Goal: Information Seeking & Learning: Learn about a topic

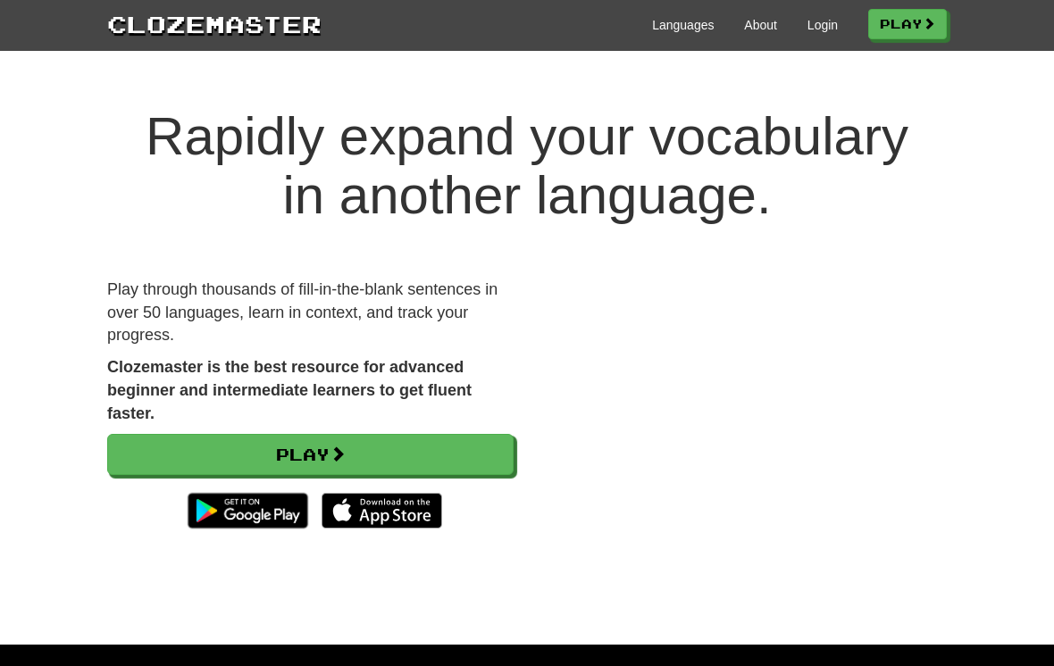
click at [811, 31] on link "Login" at bounding box center [822, 25] width 30 height 18
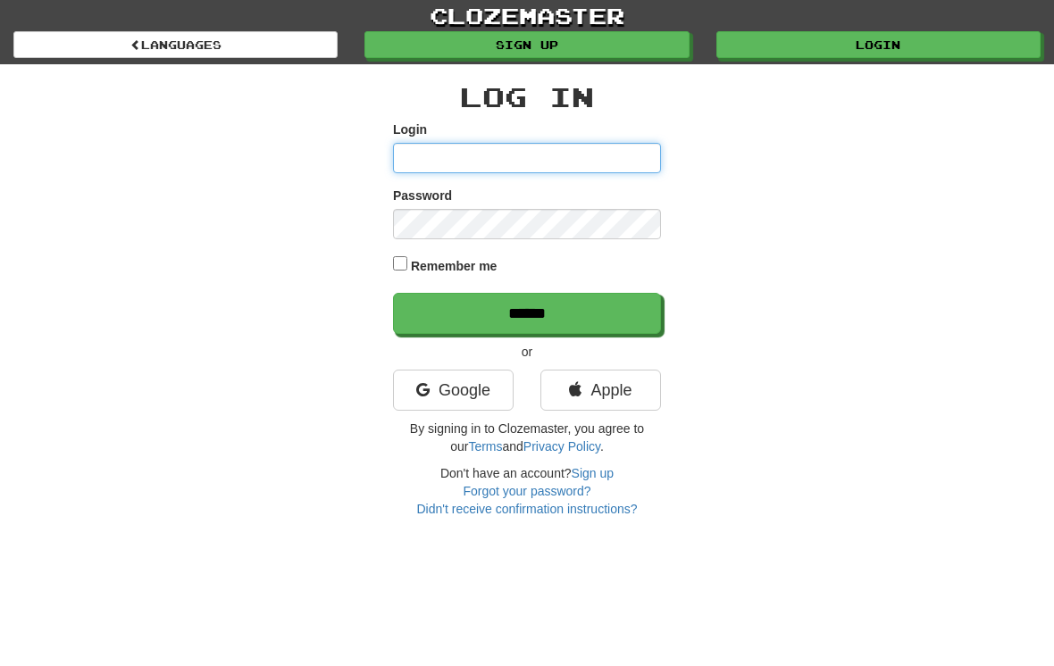
type input "**********"
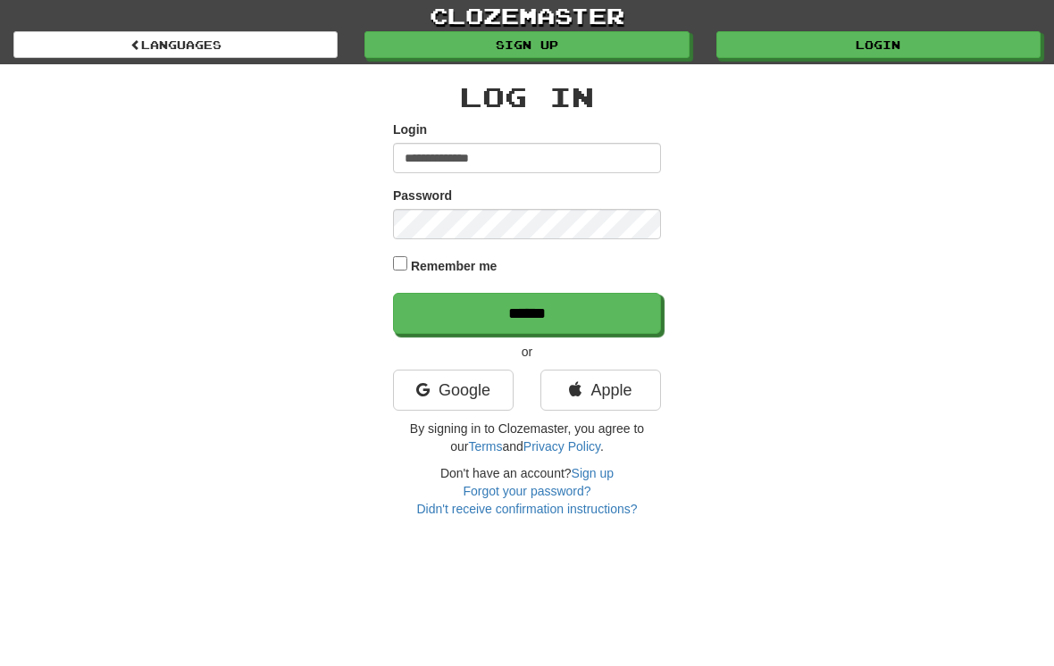
click at [527, 312] on input "******" at bounding box center [527, 313] width 268 height 41
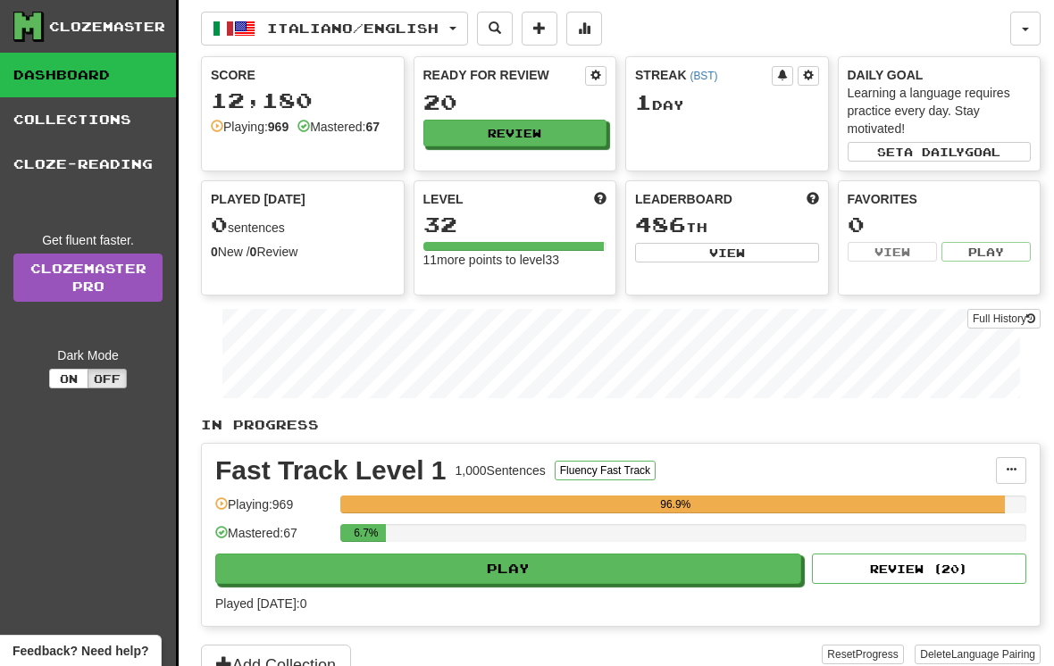
click at [501, 575] on button "Play" at bounding box center [508, 569] width 586 height 30
select select "**"
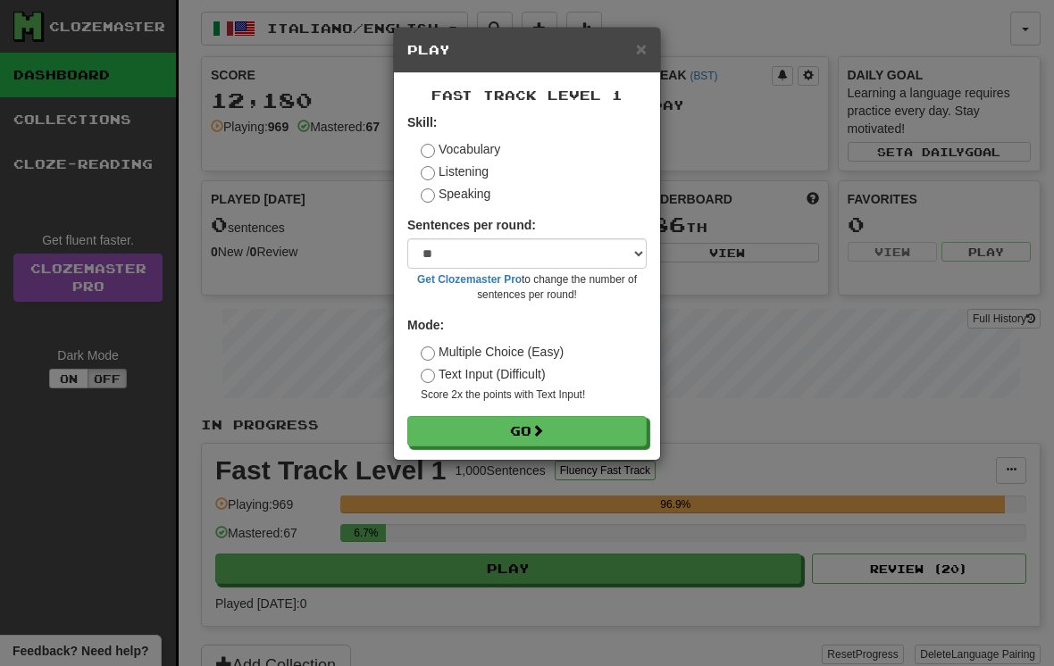
click at [520, 430] on button "Go" at bounding box center [526, 431] width 239 height 30
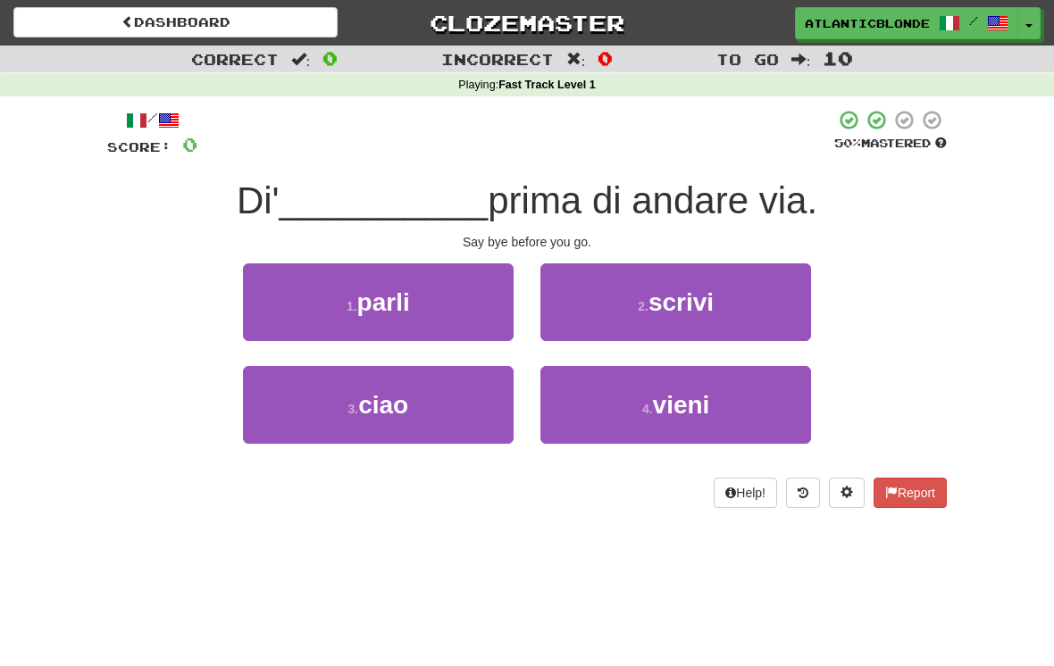
click at [367, 407] on span "ciao" at bounding box center [383, 405] width 50 height 28
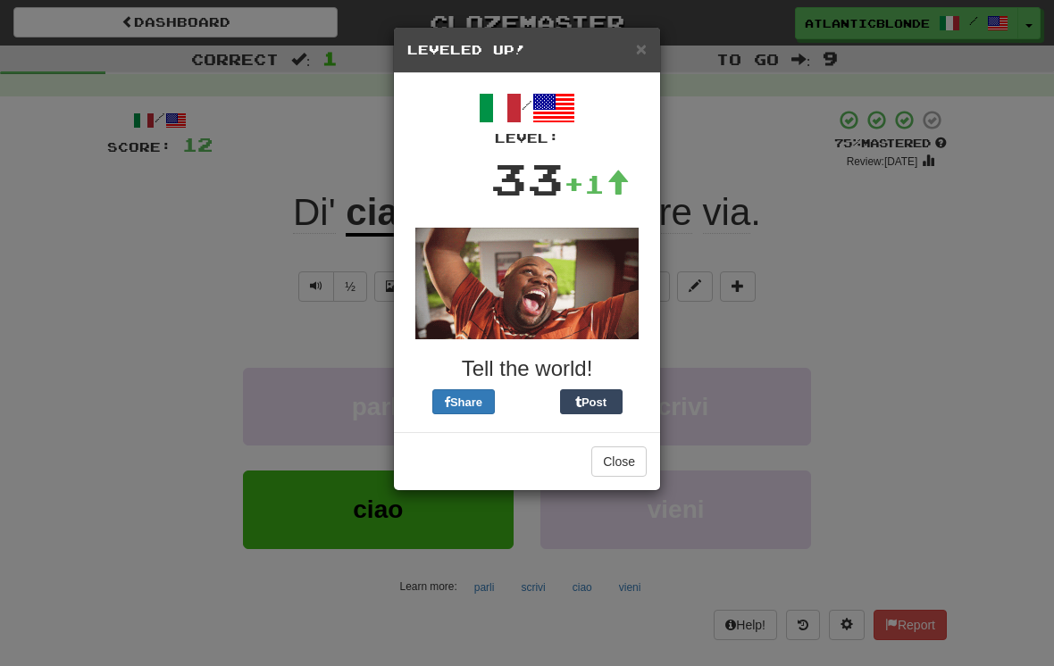
click at [605, 467] on button "Close" at bounding box center [618, 461] width 55 height 30
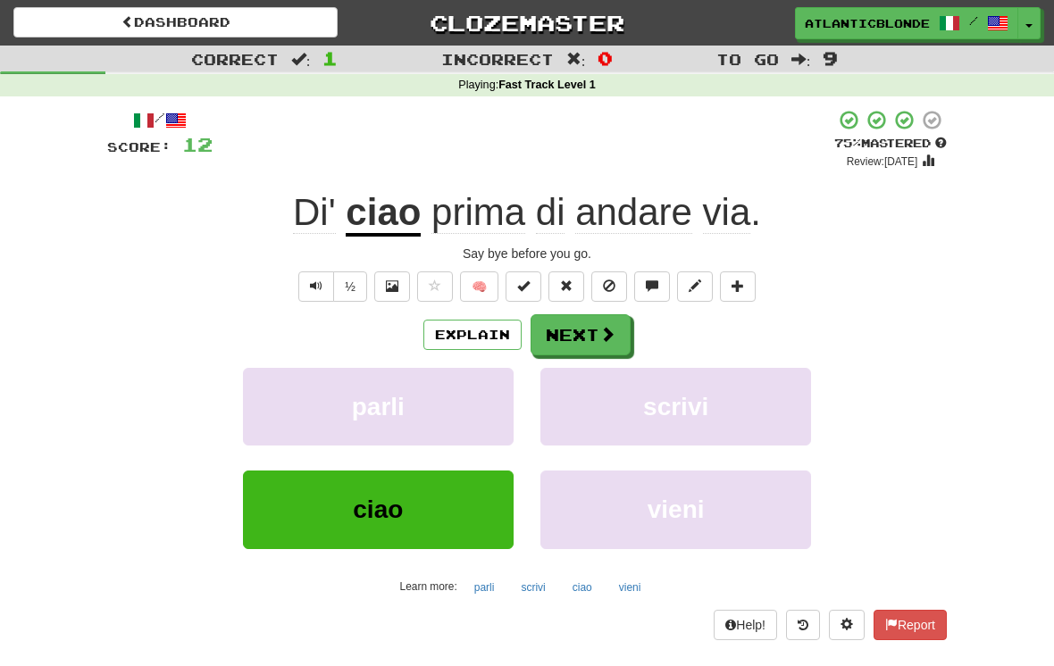
click at [584, 336] on button "Next" at bounding box center [580, 334] width 100 height 41
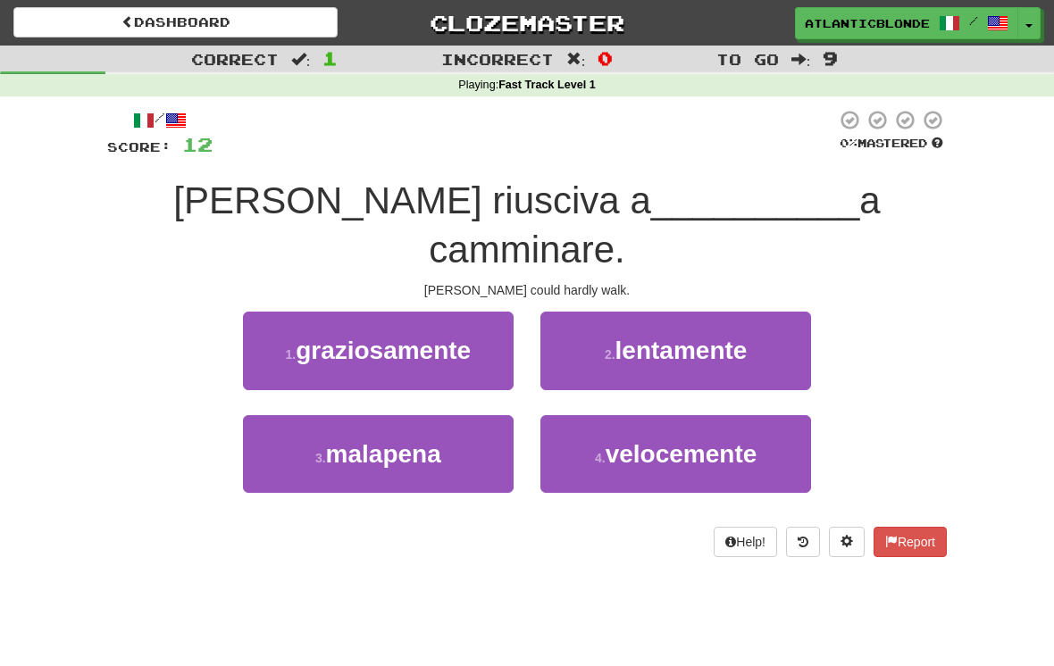
click at [630, 337] on span "lentamente" at bounding box center [681, 351] width 132 height 28
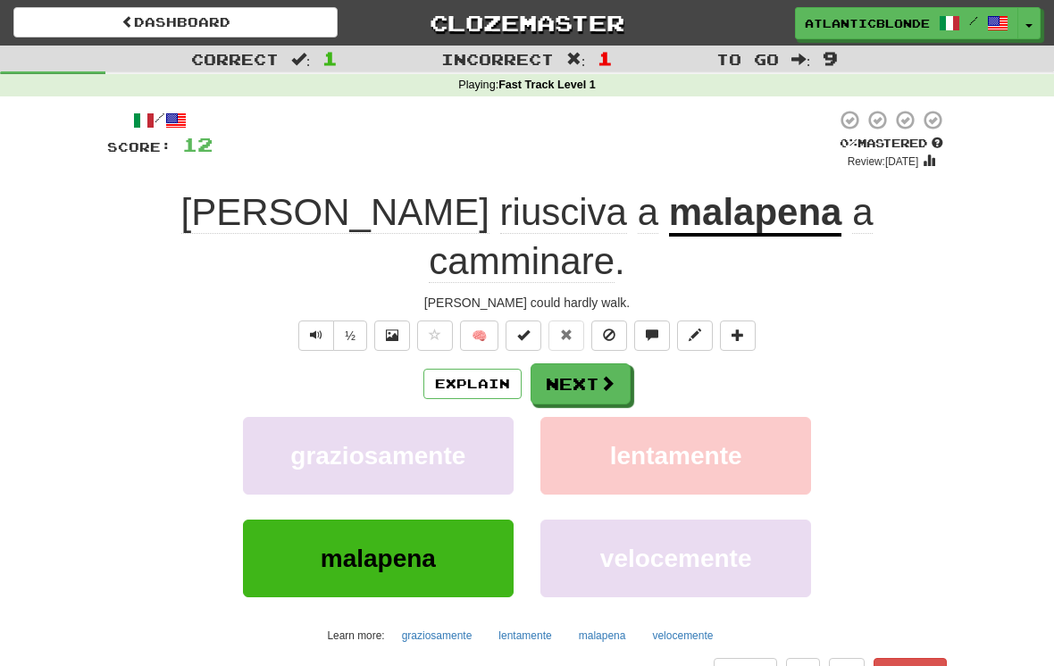
click at [566, 363] on button "Next" at bounding box center [580, 383] width 100 height 41
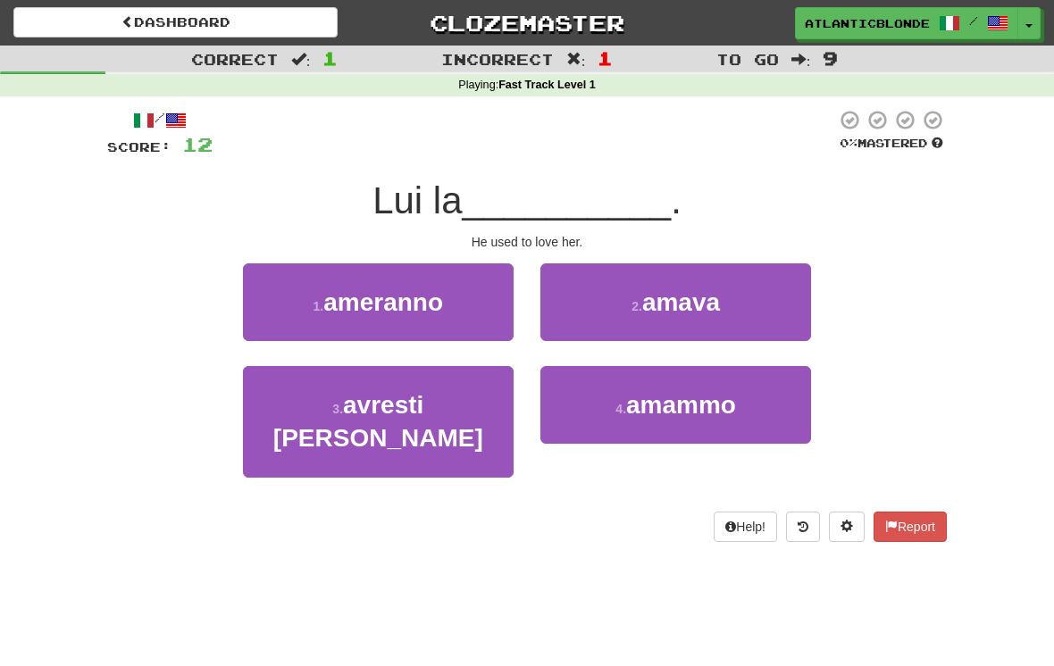
click at [617, 316] on button "2 . amava" at bounding box center [675, 302] width 271 height 78
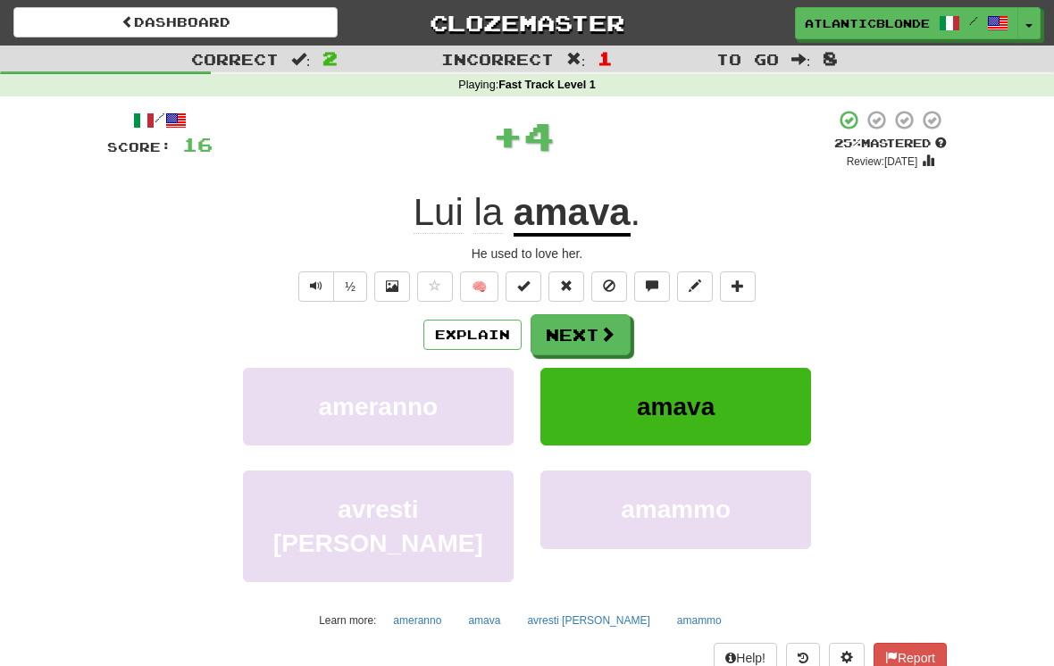
click at [566, 328] on button "Next" at bounding box center [580, 334] width 100 height 41
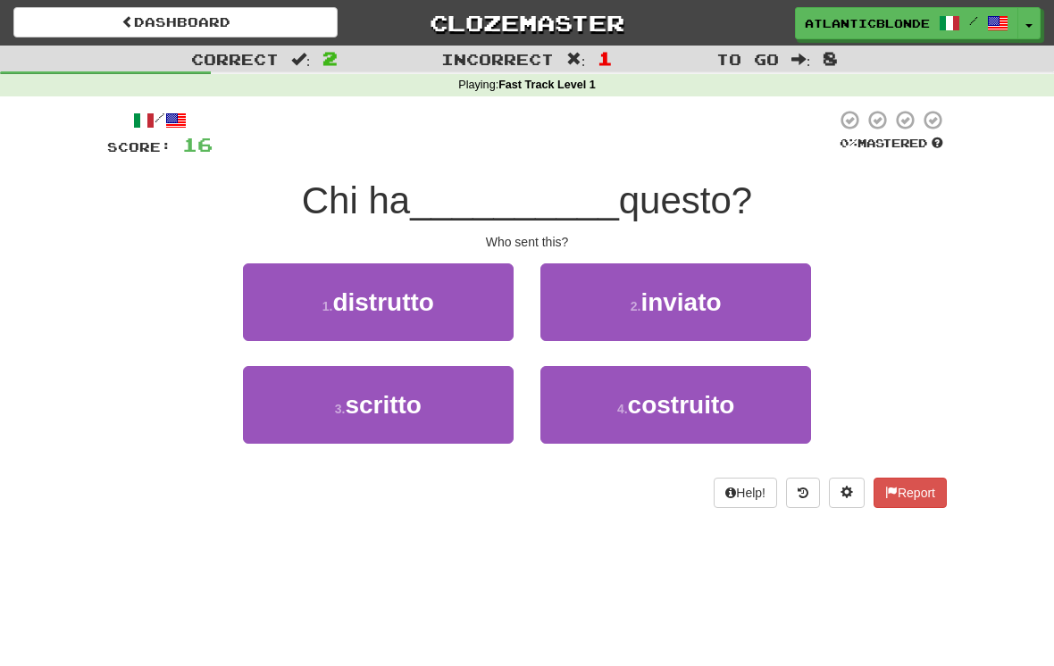
click at [616, 292] on button "2 . inviato" at bounding box center [675, 302] width 271 height 78
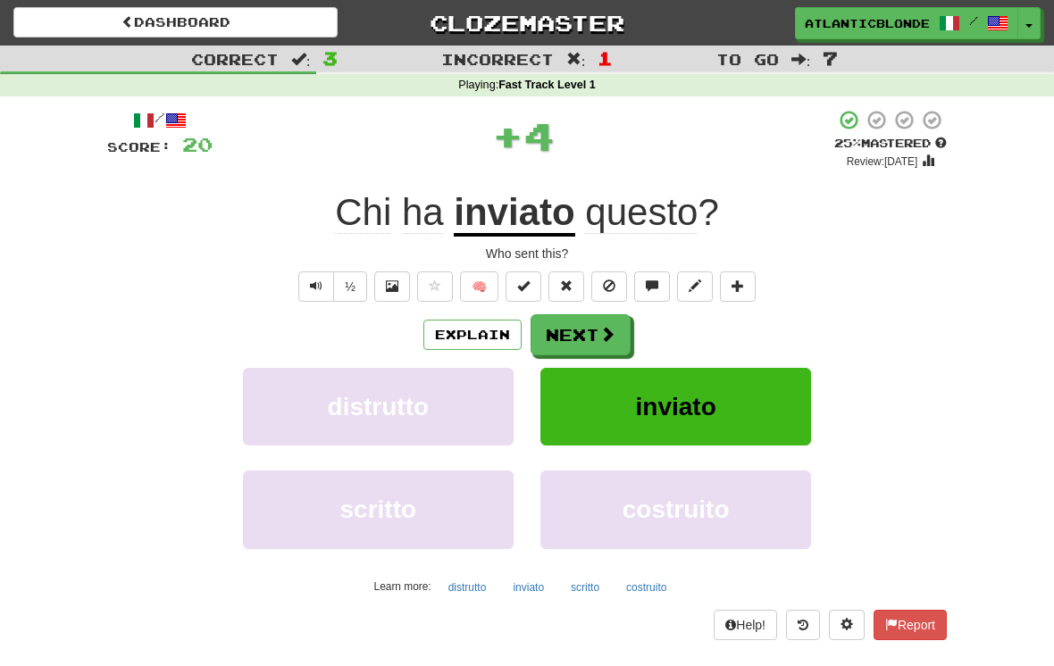
click at [577, 332] on button "Next" at bounding box center [580, 334] width 100 height 41
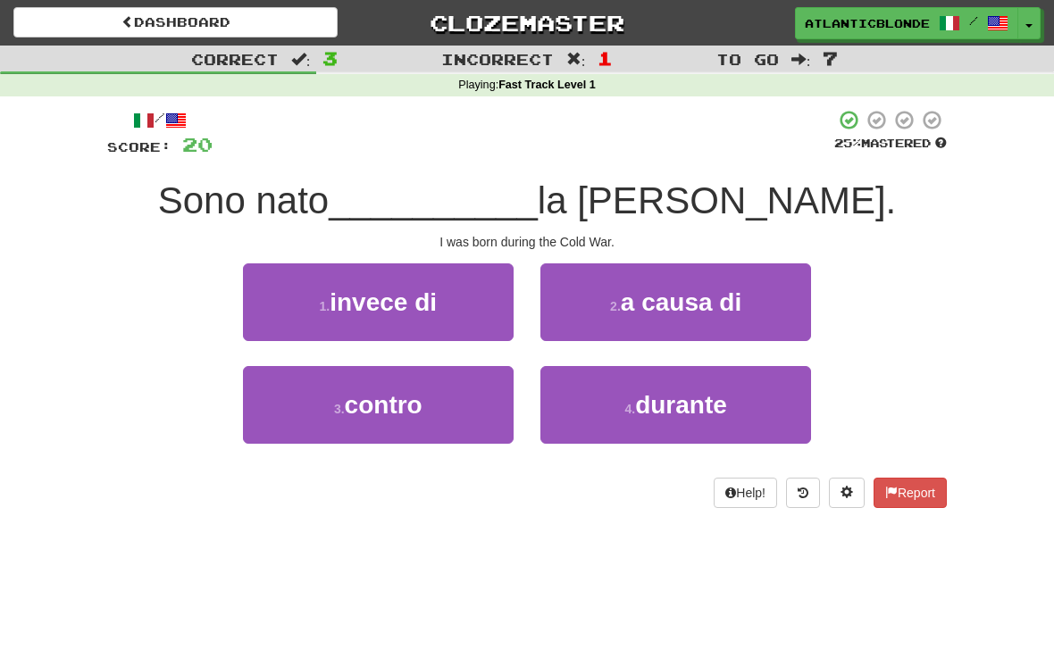
click at [661, 412] on span "durante" at bounding box center [681, 405] width 92 height 28
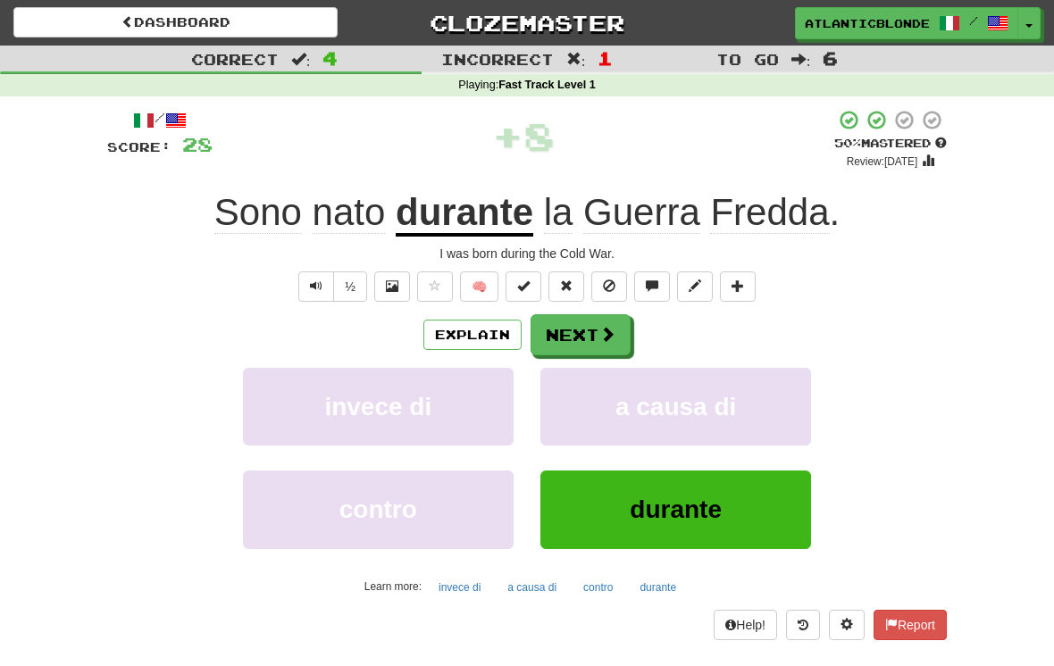
click at [563, 329] on button "Next" at bounding box center [580, 334] width 100 height 41
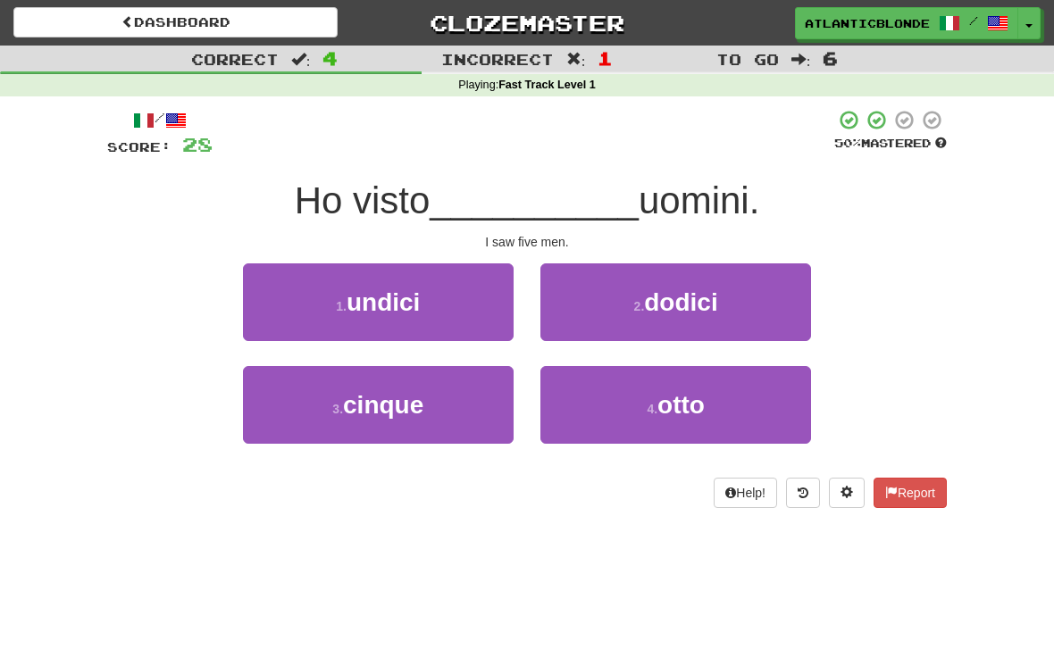
click at [359, 410] on span "cinque" at bounding box center [383, 405] width 80 height 28
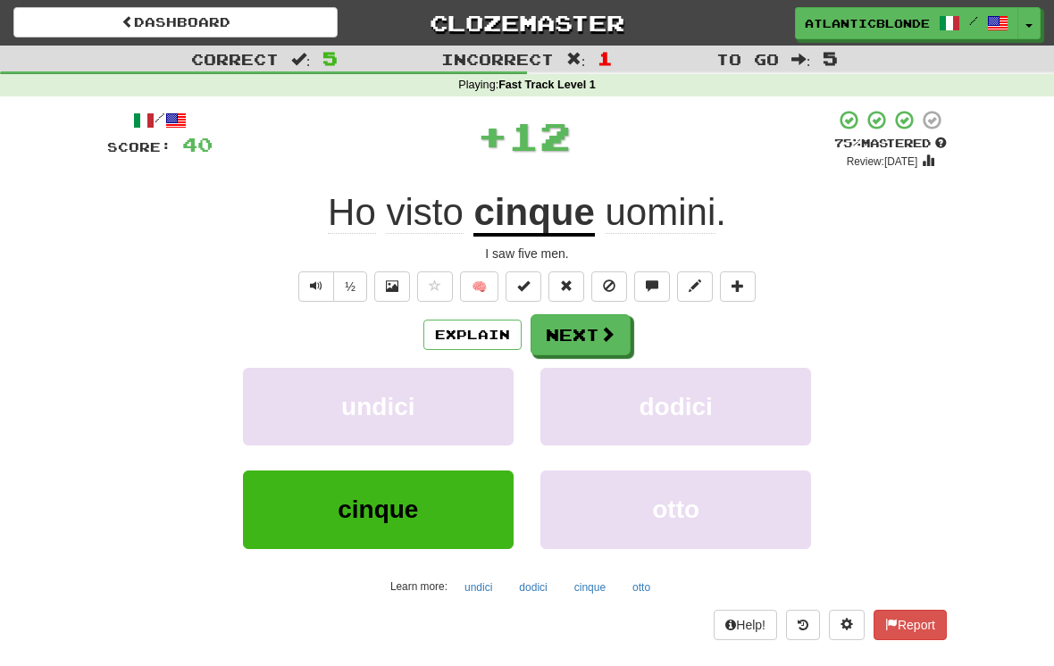
click at [568, 335] on button "Next" at bounding box center [580, 334] width 100 height 41
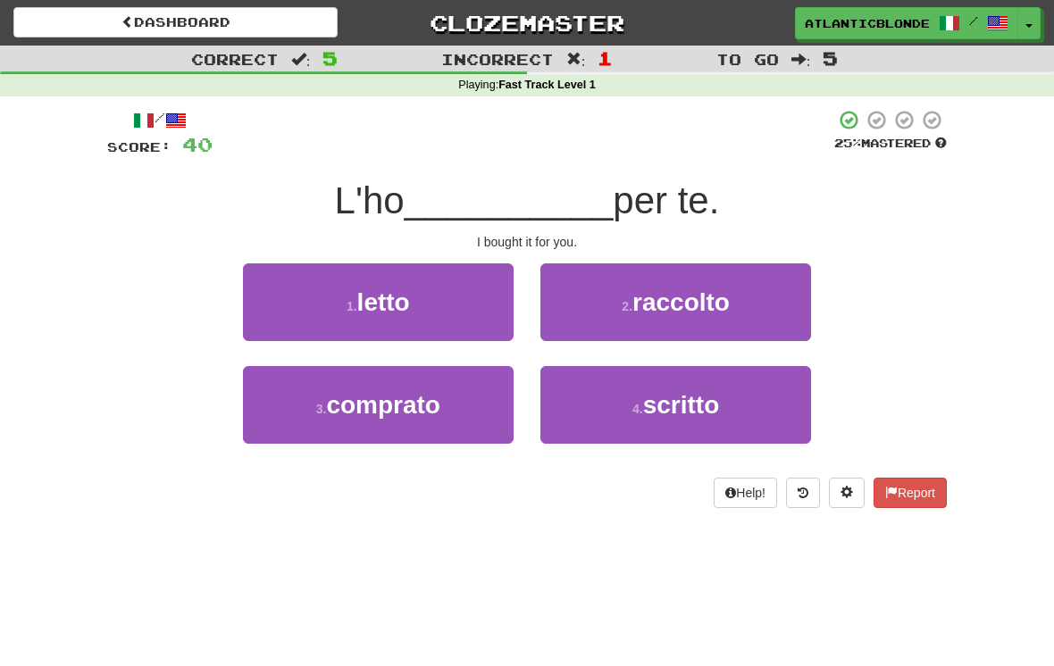
click at [365, 409] on span "comprato" at bounding box center [383, 405] width 114 height 28
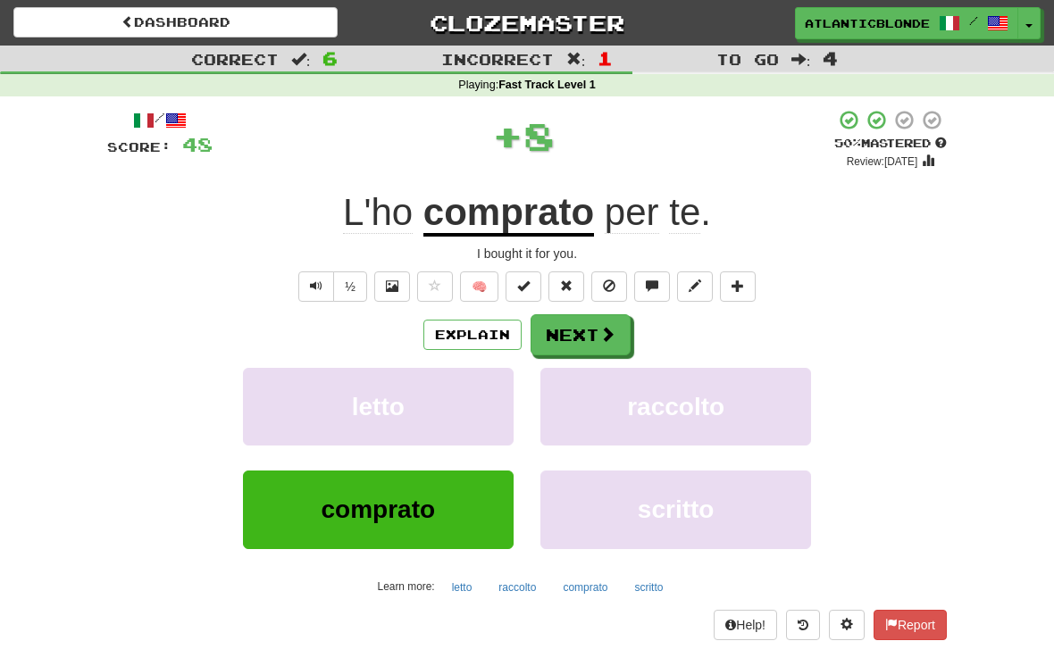
click at [571, 338] on button "Next" at bounding box center [580, 334] width 100 height 41
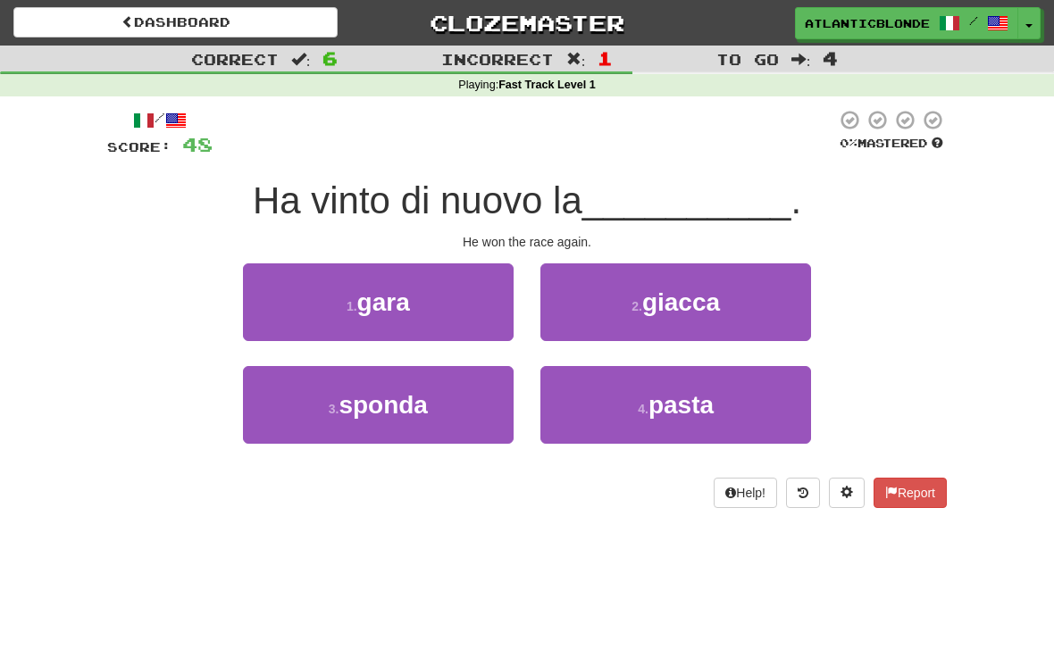
click at [641, 308] on small "2 ." at bounding box center [636, 306] width 11 height 14
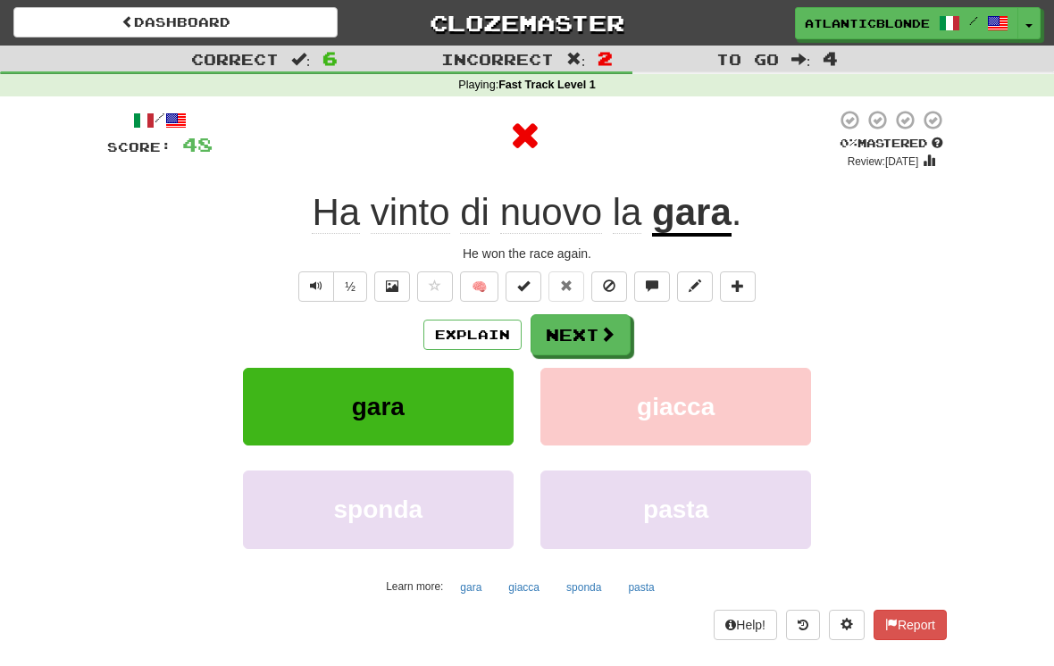
click at [562, 324] on button "Next" at bounding box center [580, 334] width 100 height 41
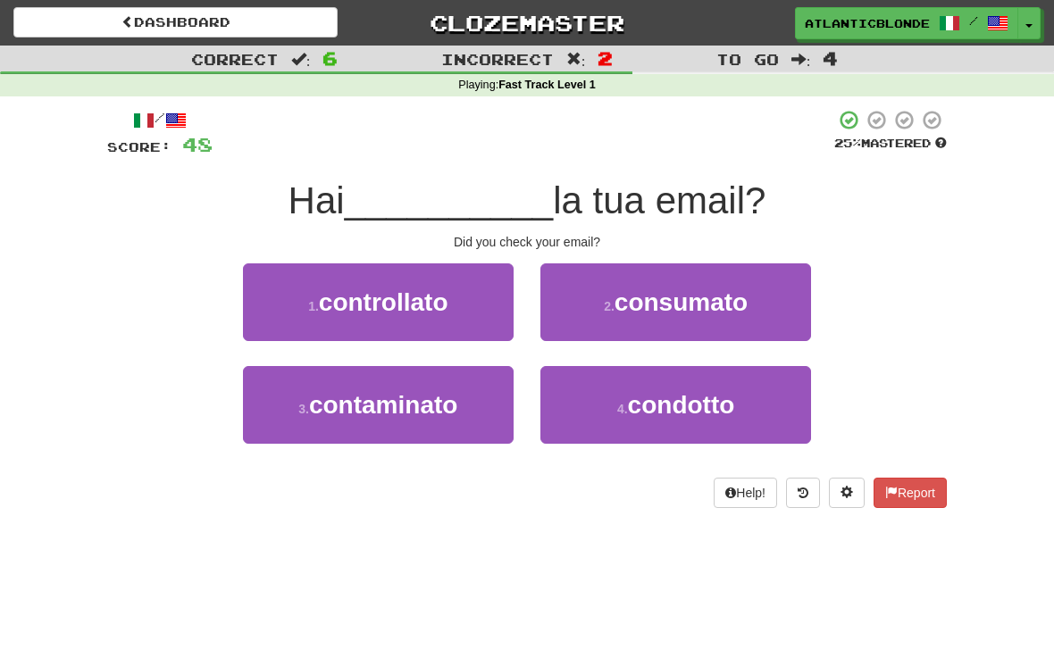
click at [346, 304] on span "controllato" at bounding box center [383, 302] width 129 height 28
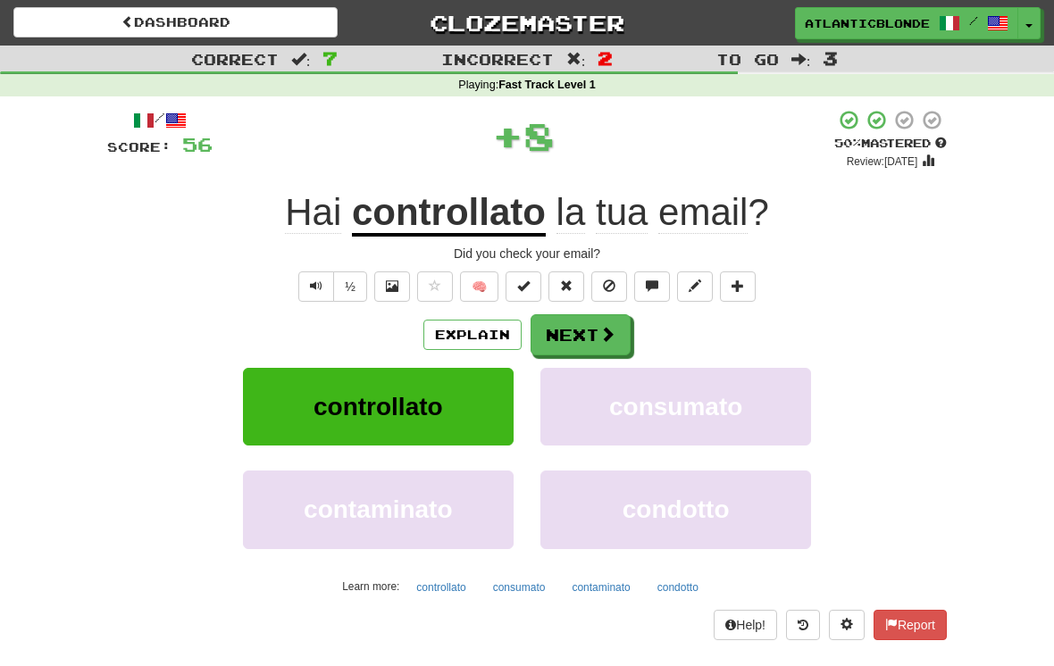
click at [581, 340] on button "Next" at bounding box center [580, 334] width 100 height 41
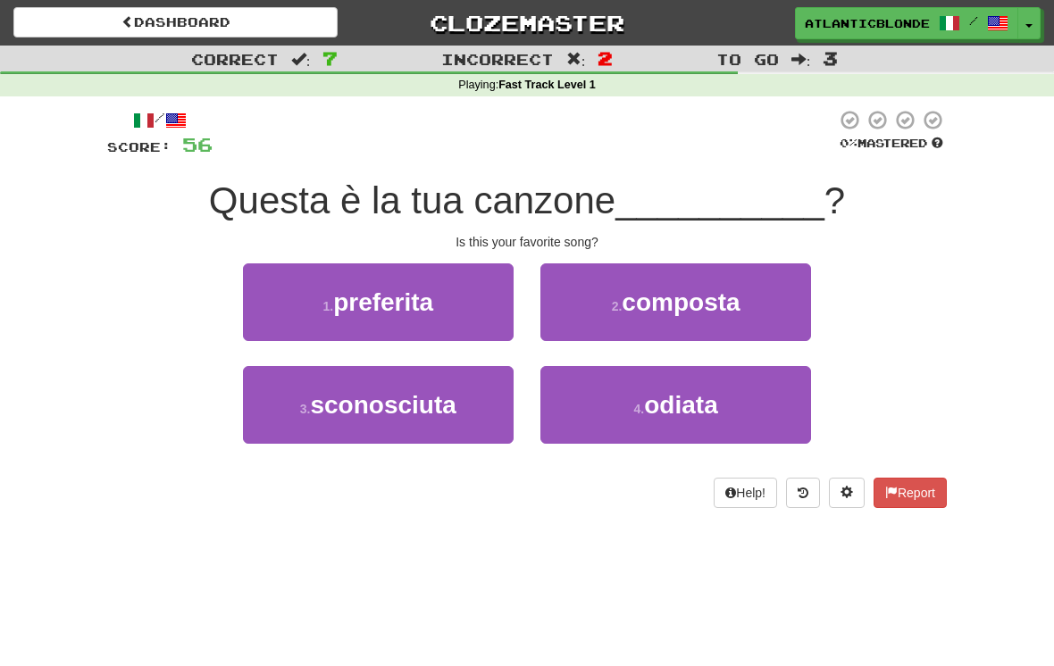
click at [348, 302] on span "preferita" at bounding box center [383, 302] width 100 height 28
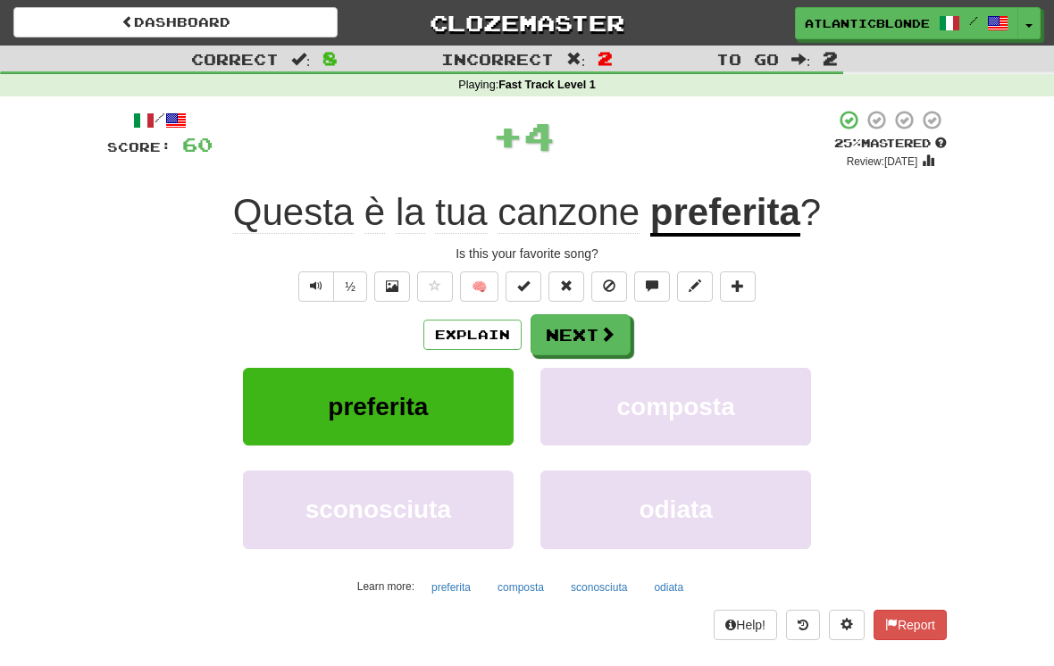
click at [573, 334] on button "Next" at bounding box center [580, 334] width 100 height 41
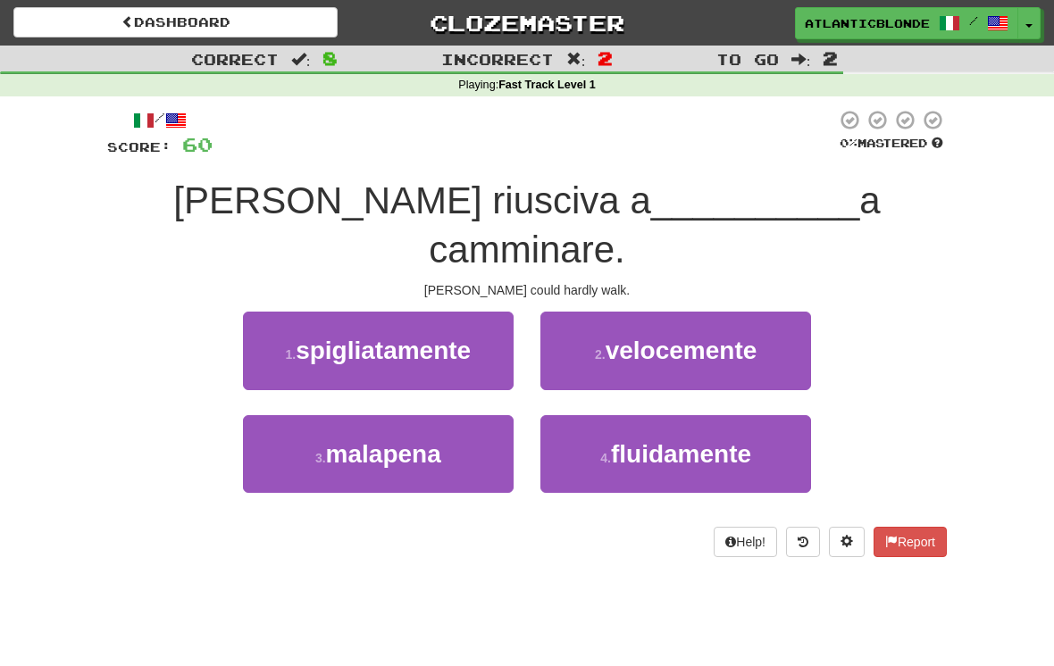
click at [384, 420] on button "3 . malapena" at bounding box center [378, 454] width 271 height 78
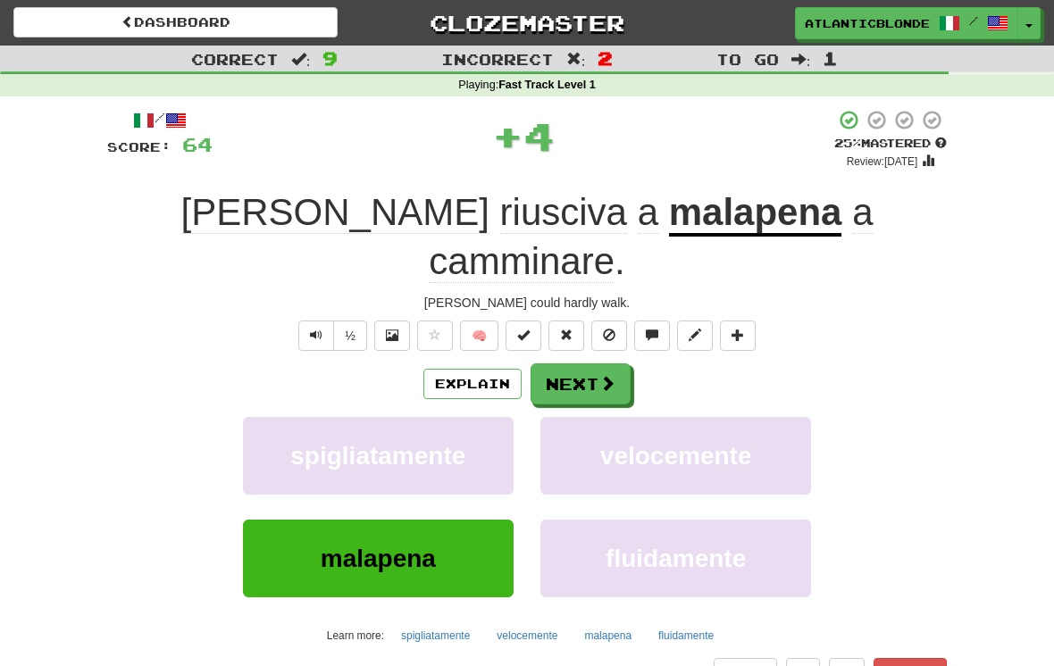
click at [558, 363] on button "Next" at bounding box center [580, 383] width 100 height 41
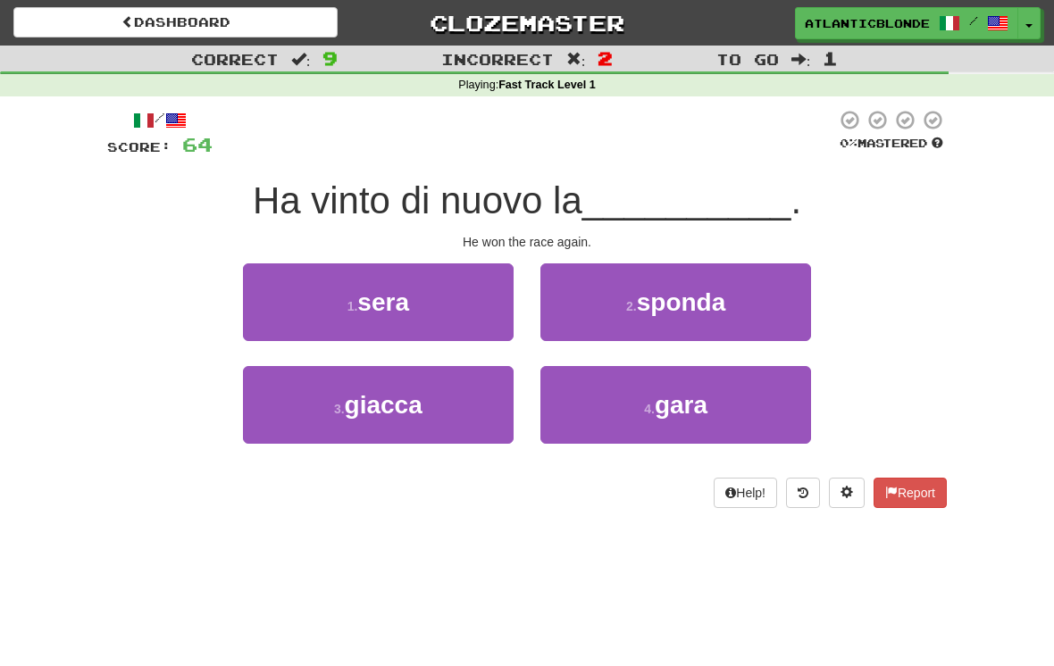
click at [646, 404] on small "4 ." at bounding box center [649, 409] width 11 height 14
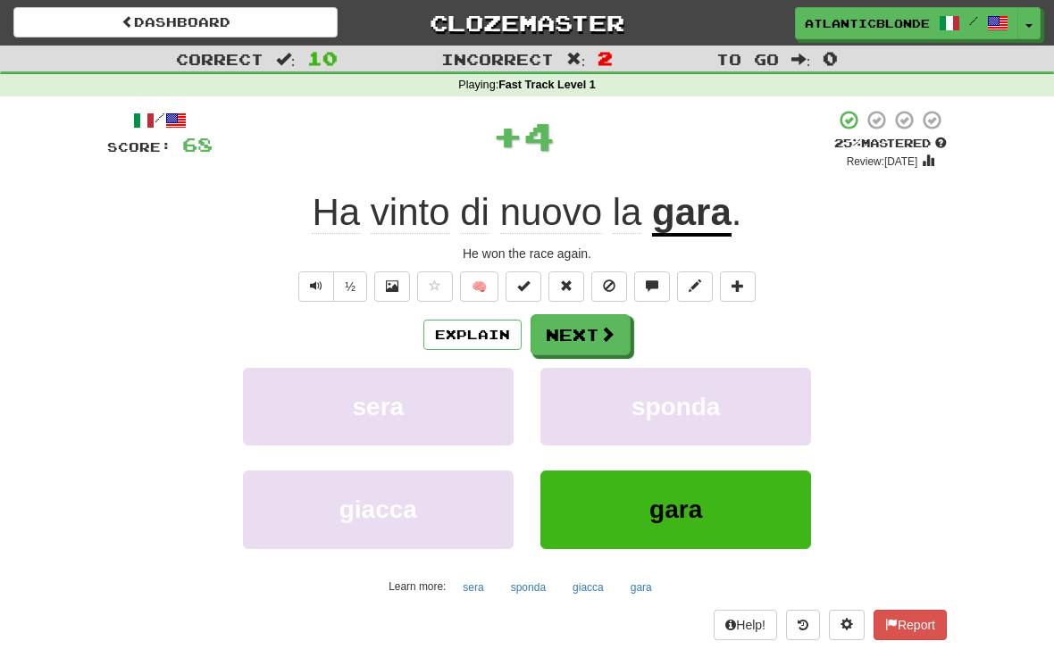
click at [571, 340] on button "Next" at bounding box center [580, 334] width 100 height 41
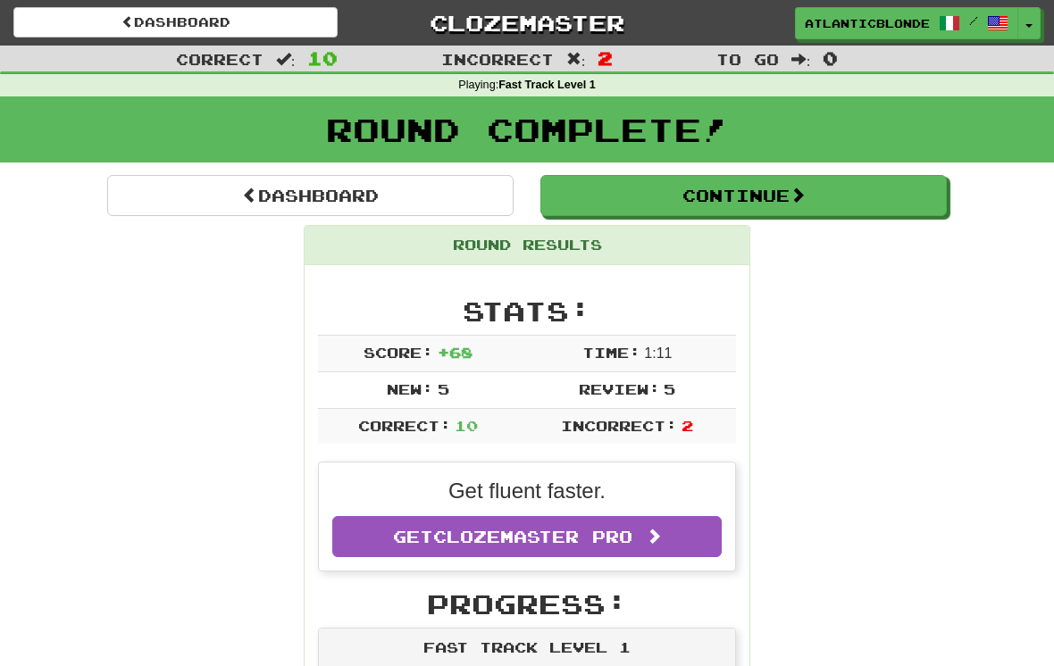
click at [680, 196] on button "Continue" at bounding box center [743, 195] width 406 height 41
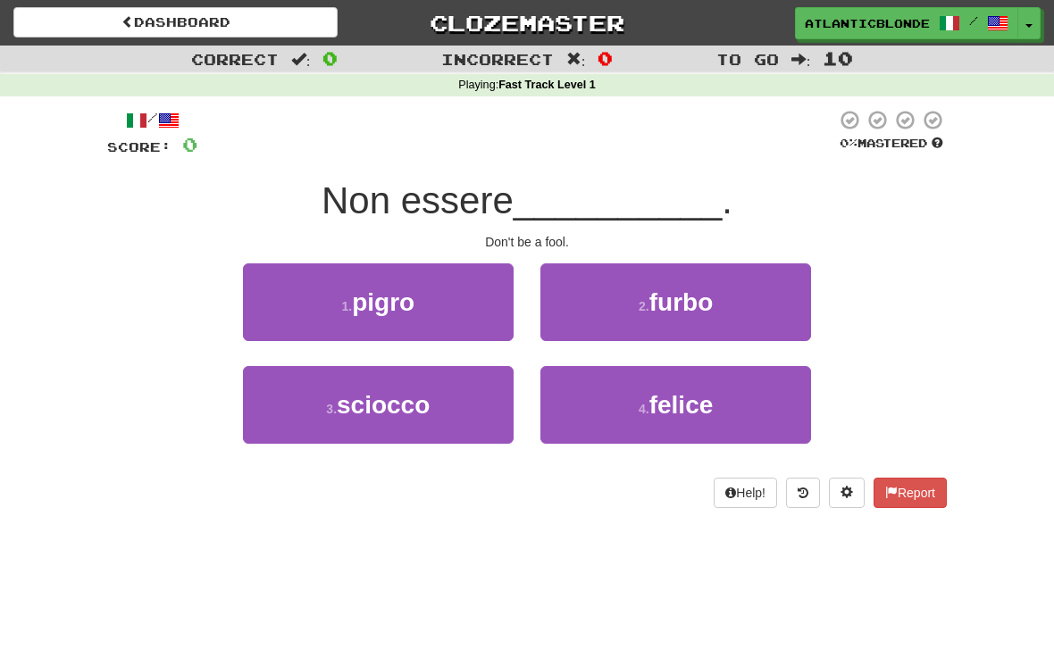
click at [363, 298] on span "pigro" at bounding box center [383, 302] width 63 height 28
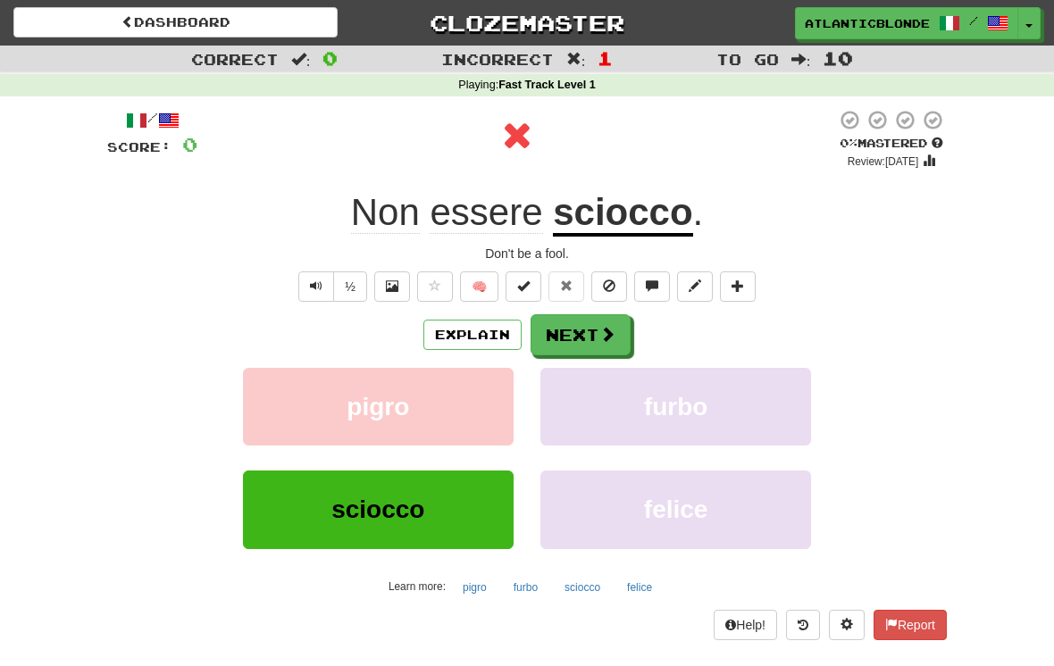
click at [568, 331] on button "Next" at bounding box center [580, 334] width 100 height 41
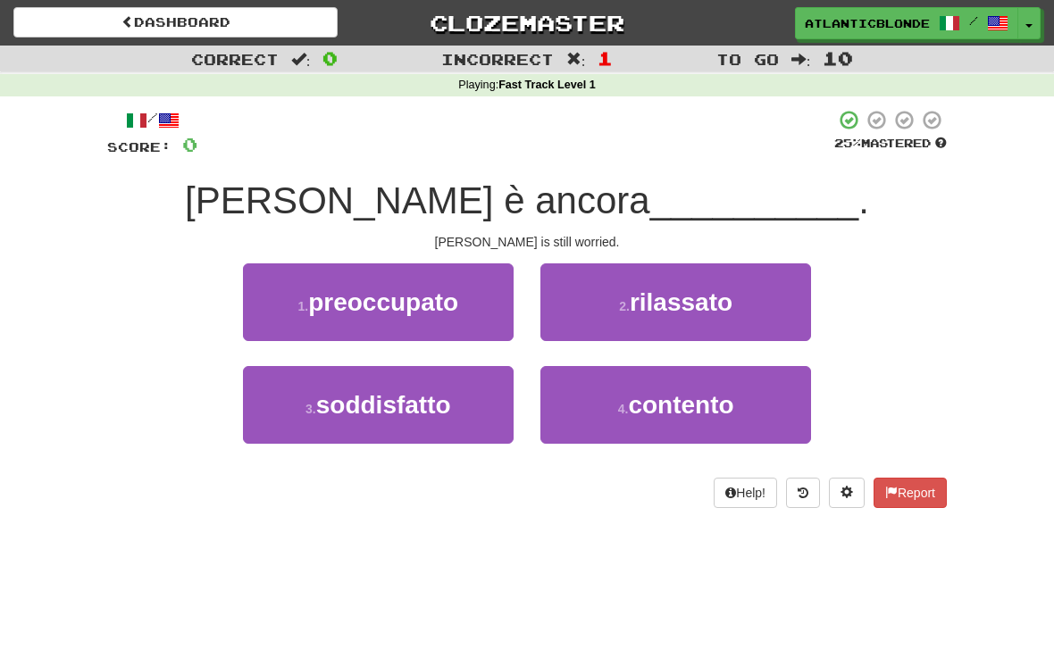
click at [353, 313] on span "preoccupato" at bounding box center [383, 302] width 150 height 28
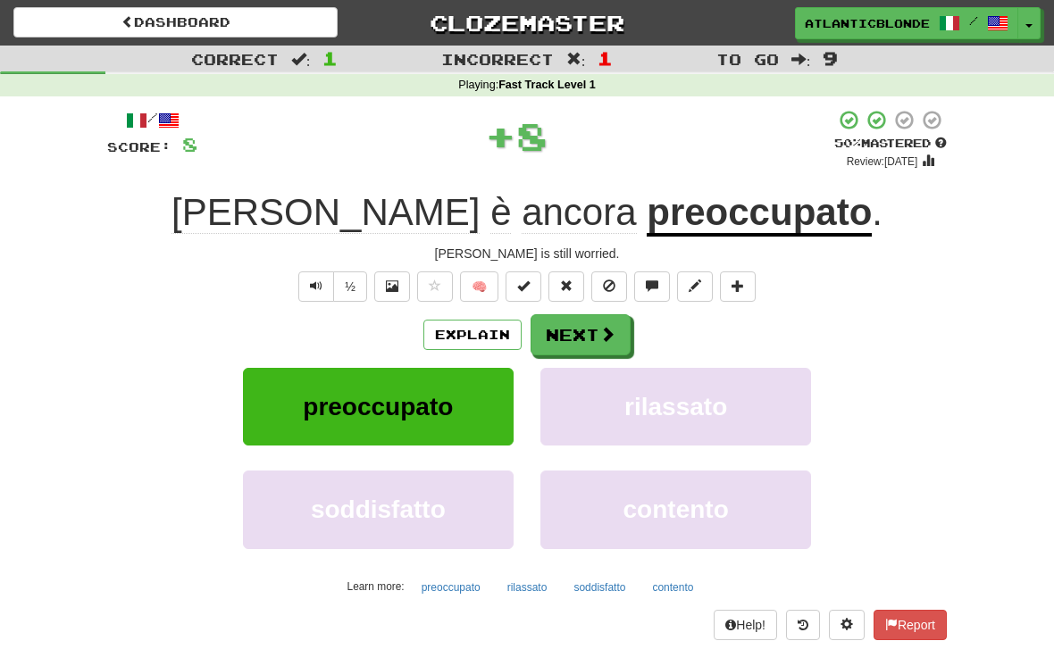
click at [582, 332] on button "Next" at bounding box center [580, 334] width 100 height 41
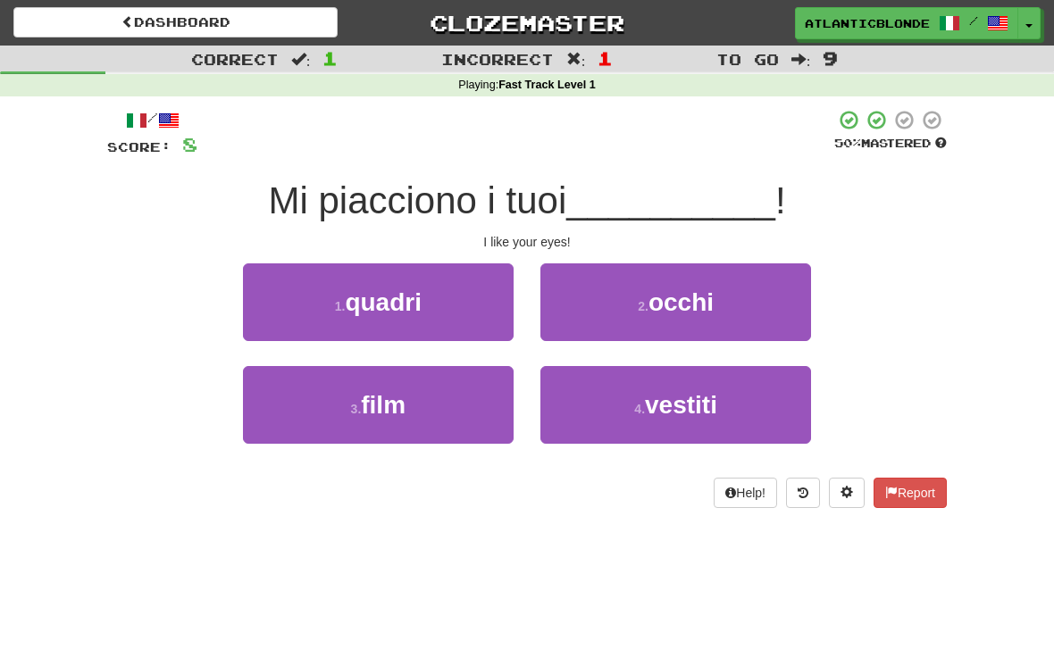
click at [625, 297] on button "2 . occhi" at bounding box center [675, 302] width 271 height 78
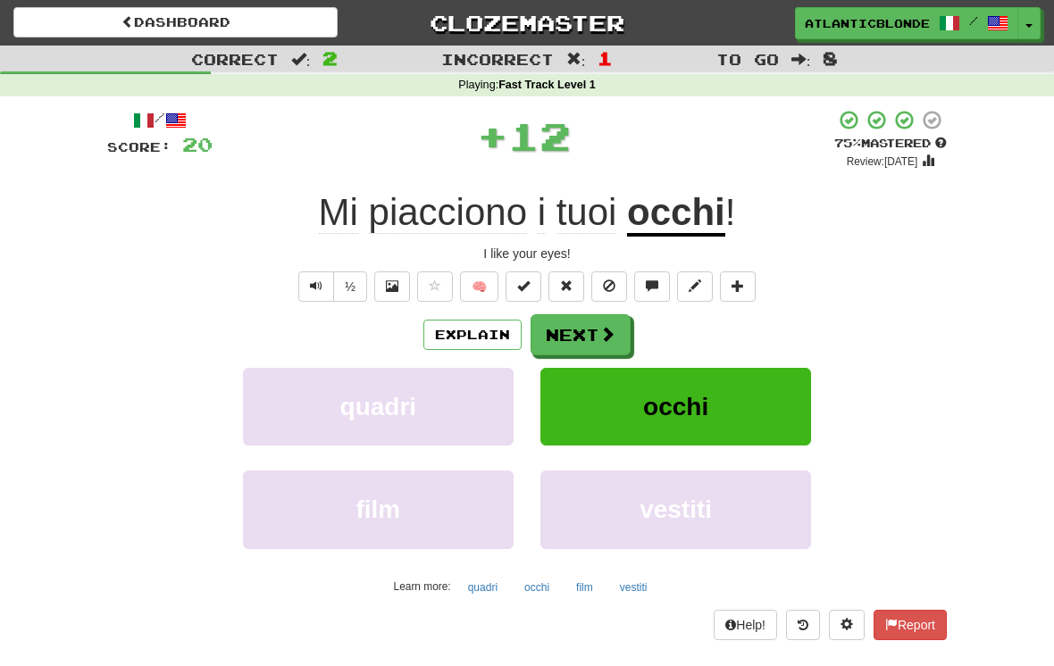
click at [588, 328] on button "Next" at bounding box center [580, 334] width 100 height 41
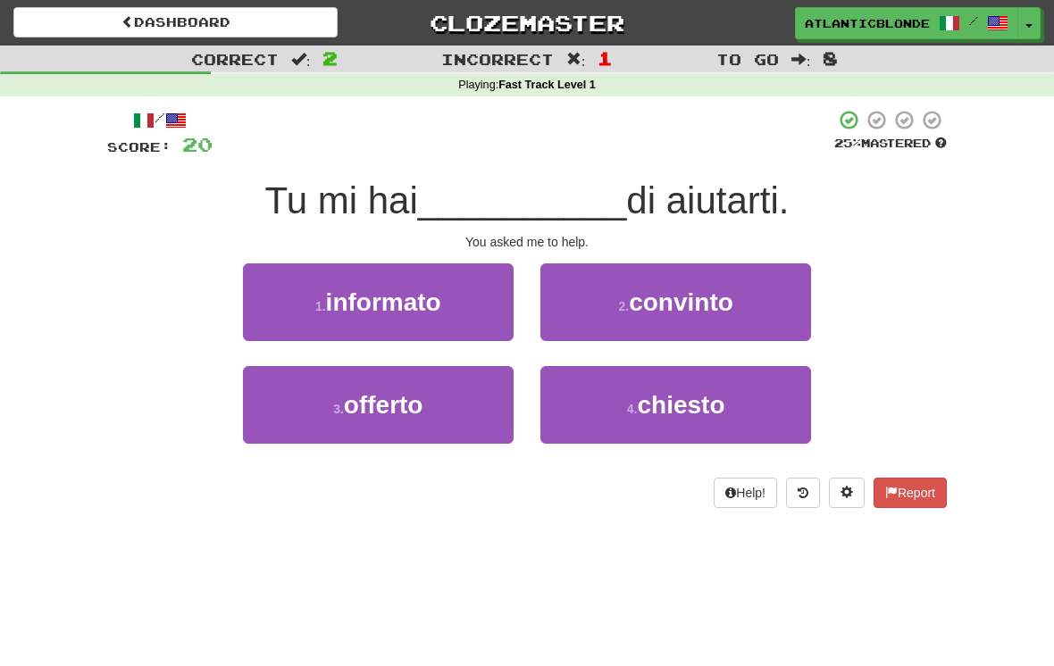
click at [630, 402] on small "4 ." at bounding box center [632, 409] width 11 height 14
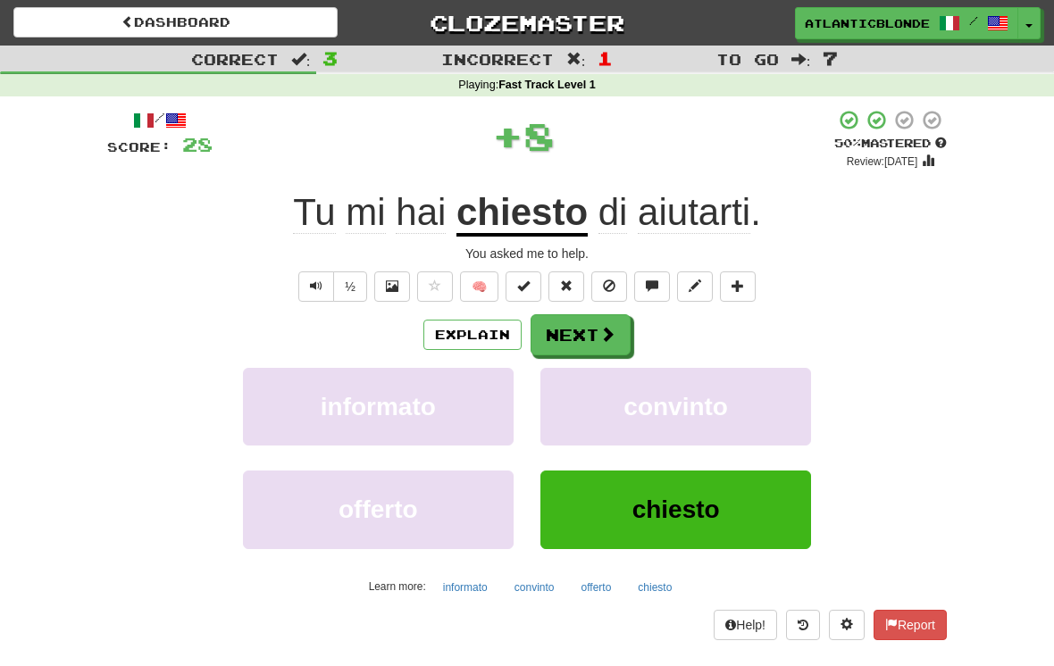
click at [573, 334] on button "Next" at bounding box center [580, 334] width 100 height 41
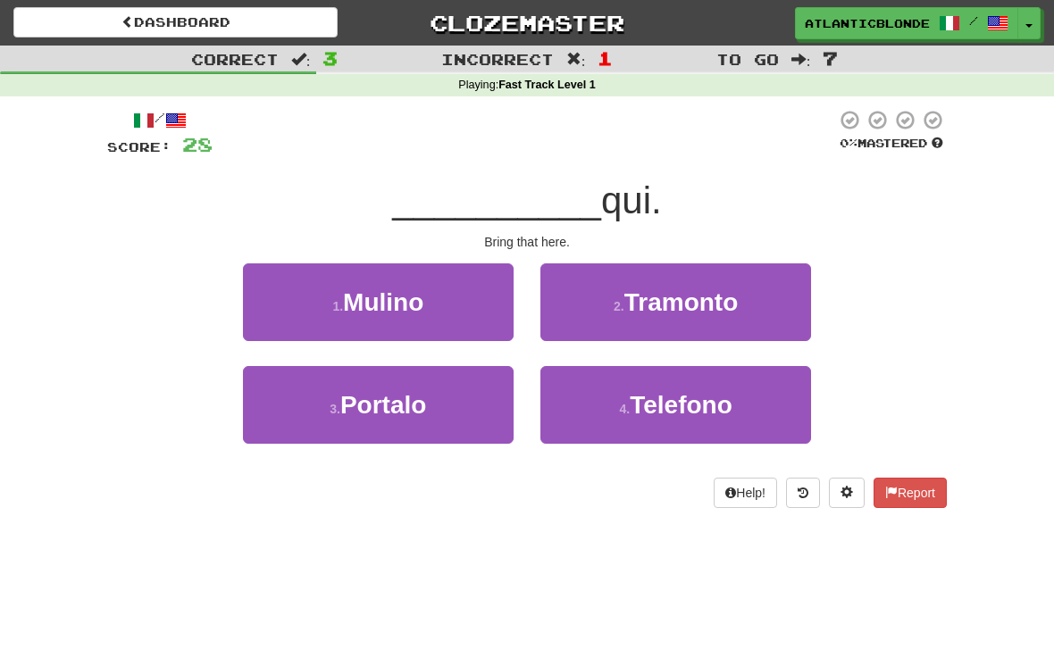
click at [360, 409] on span "Portalo" at bounding box center [383, 405] width 86 height 28
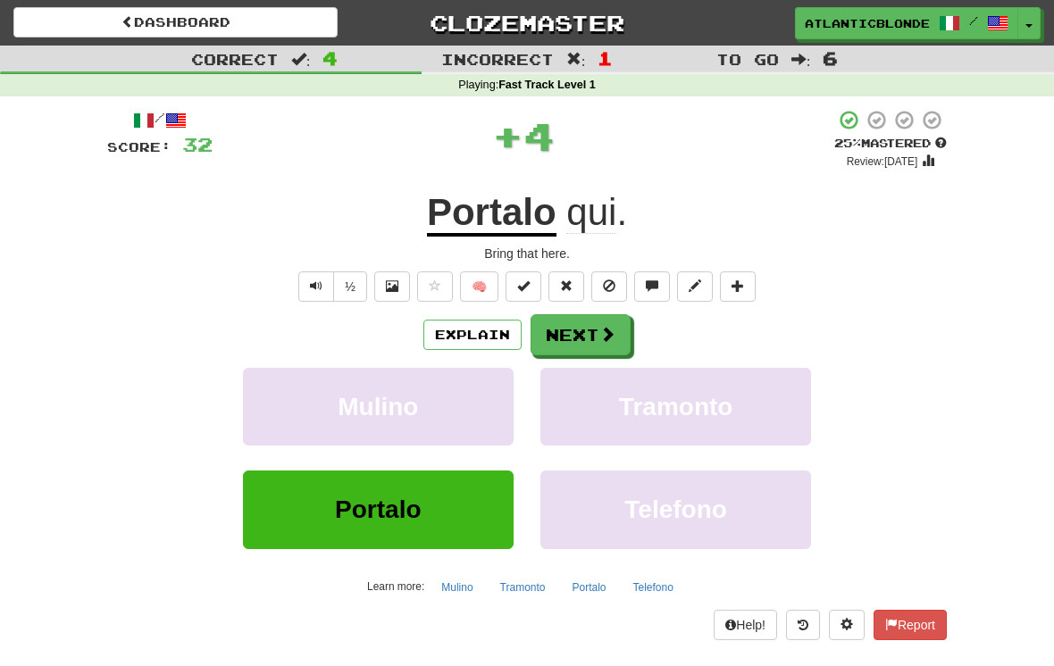
click at [576, 332] on button "Next" at bounding box center [580, 334] width 100 height 41
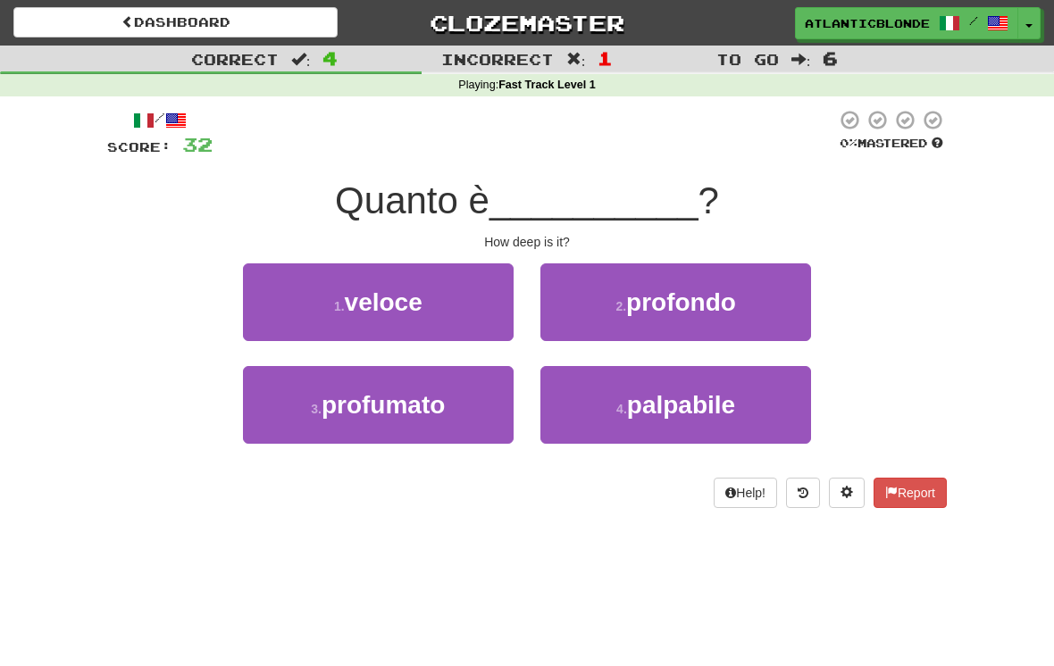
click at [605, 298] on button "2 . profondo" at bounding box center [675, 302] width 271 height 78
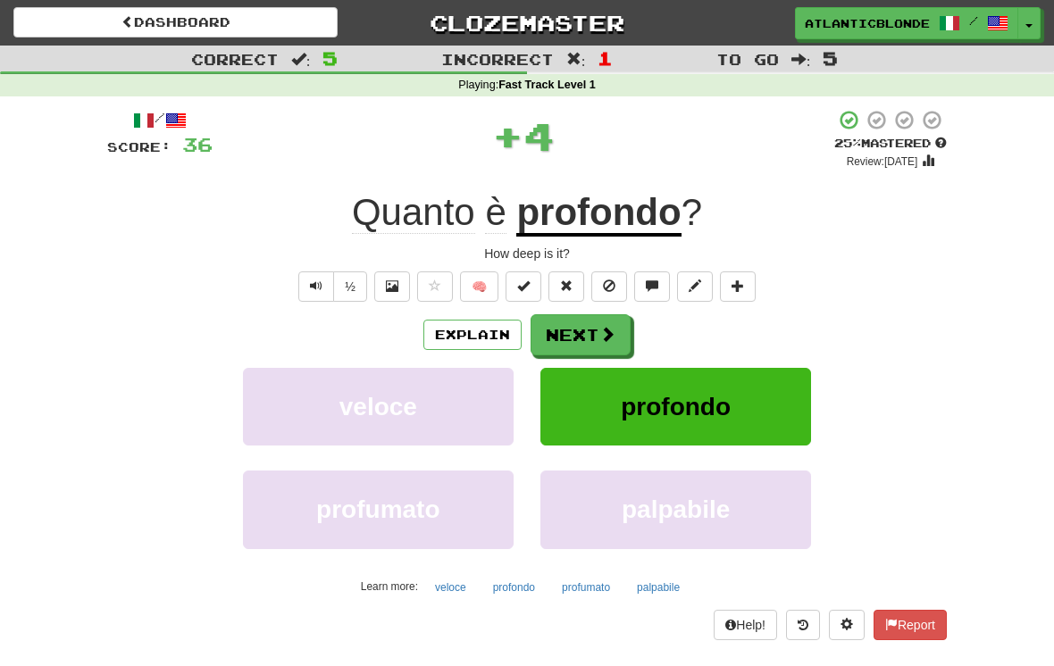
click at [588, 330] on button "Next" at bounding box center [580, 334] width 100 height 41
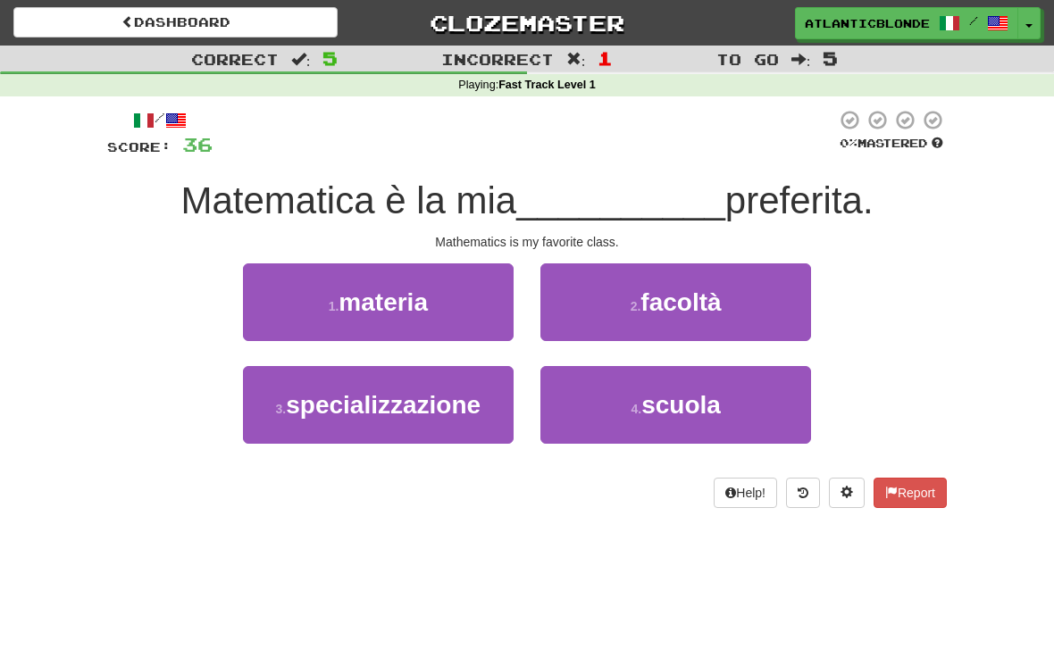
click at [360, 408] on span "specializzazione" at bounding box center [383, 405] width 195 height 28
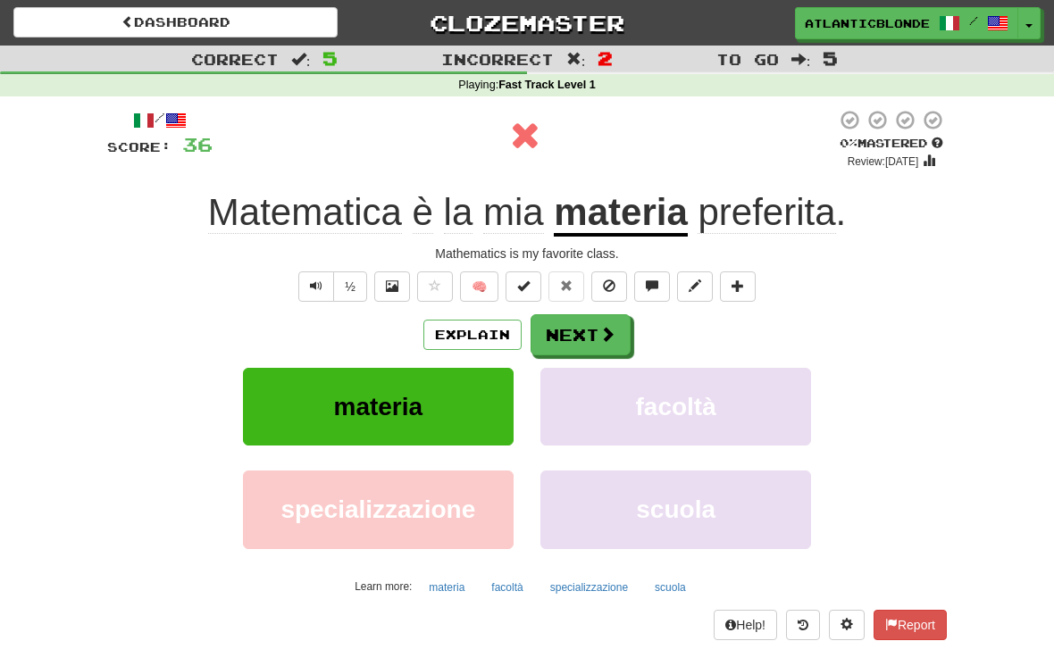
click at [580, 326] on button "Next" at bounding box center [580, 334] width 100 height 41
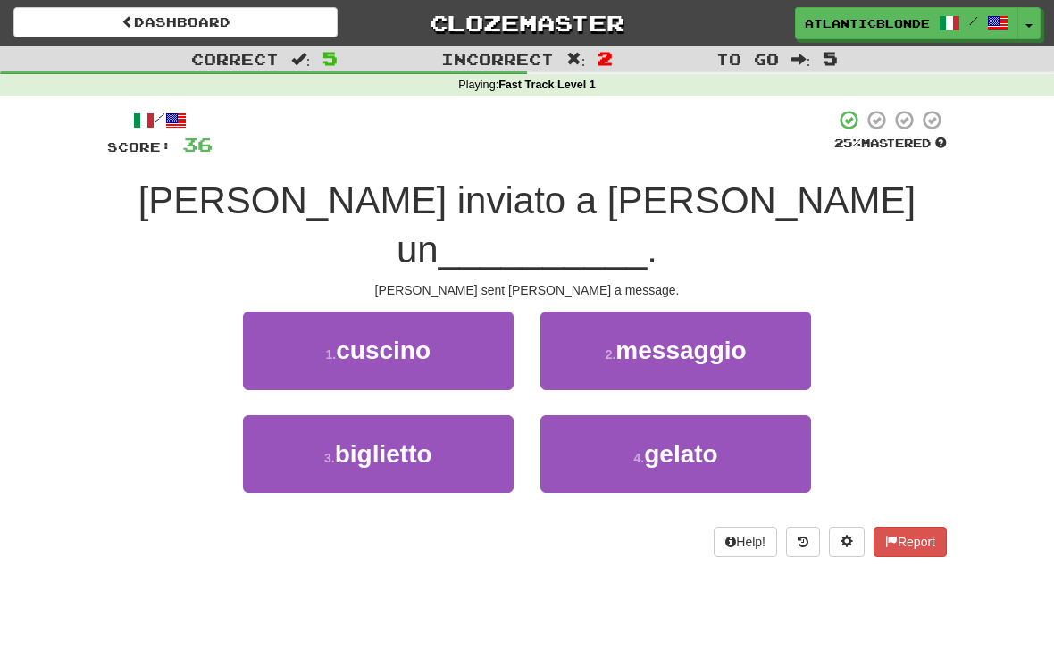
click at [644, 337] on span "messaggio" at bounding box center [680, 351] width 130 height 28
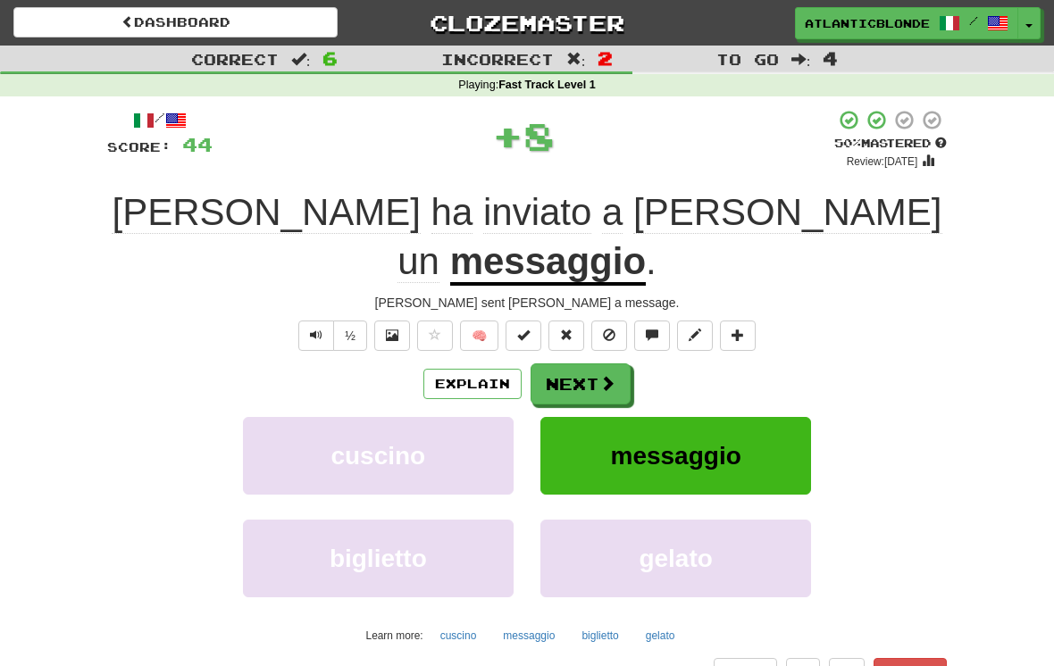
click at [580, 363] on button "Next" at bounding box center [580, 383] width 100 height 41
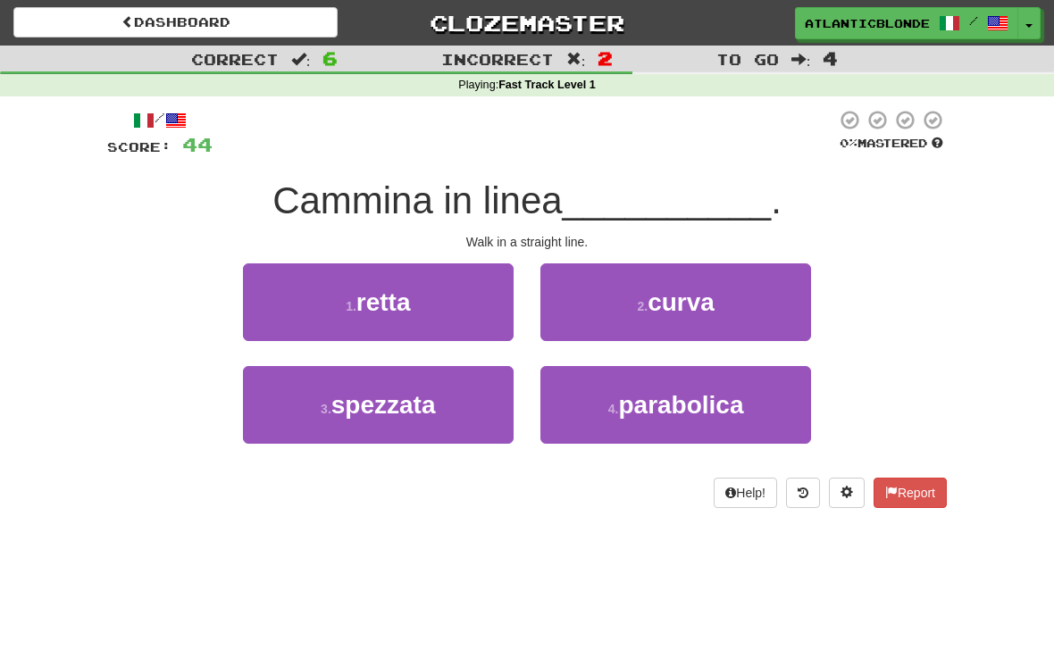
click at [332, 306] on button "1 . retta" at bounding box center [378, 302] width 271 height 78
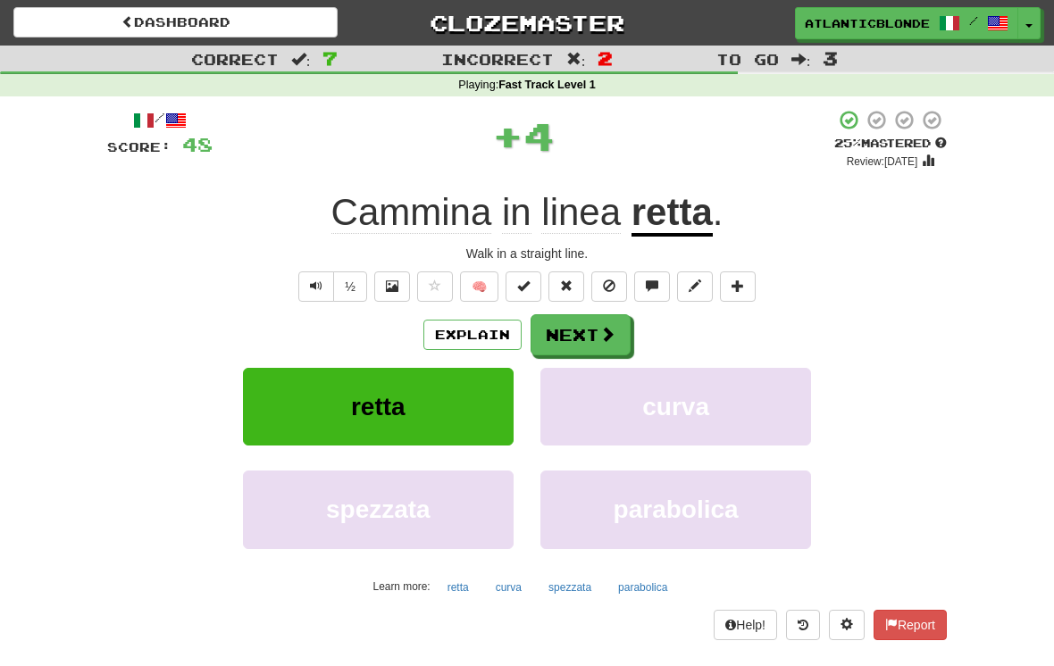
click at [582, 324] on button "Next" at bounding box center [580, 334] width 100 height 41
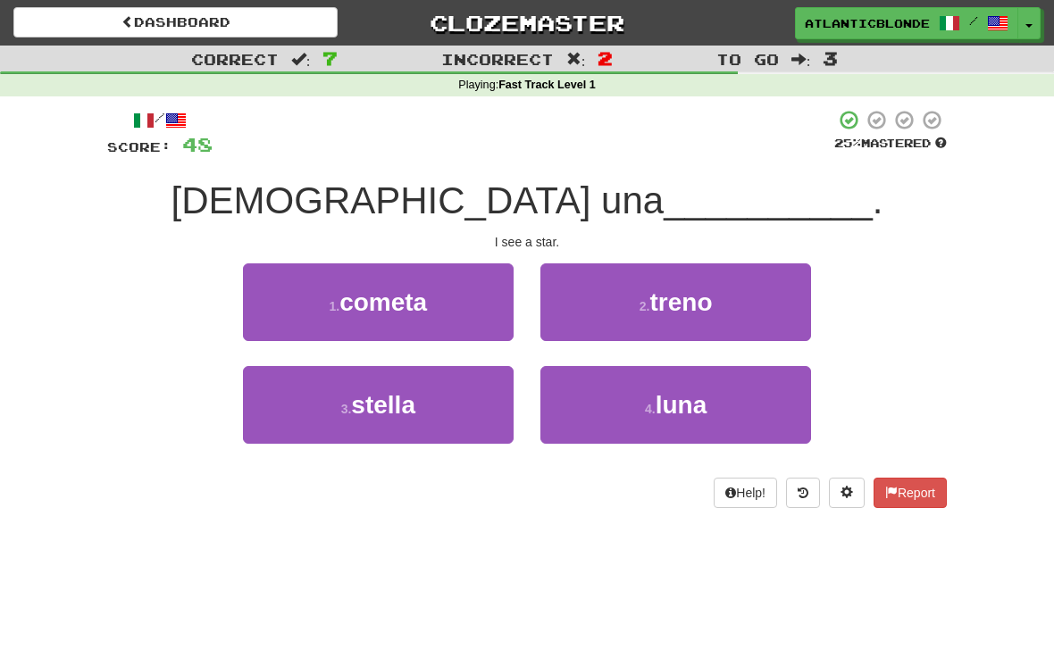
click at [358, 402] on span "stella" at bounding box center [383, 405] width 64 height 28
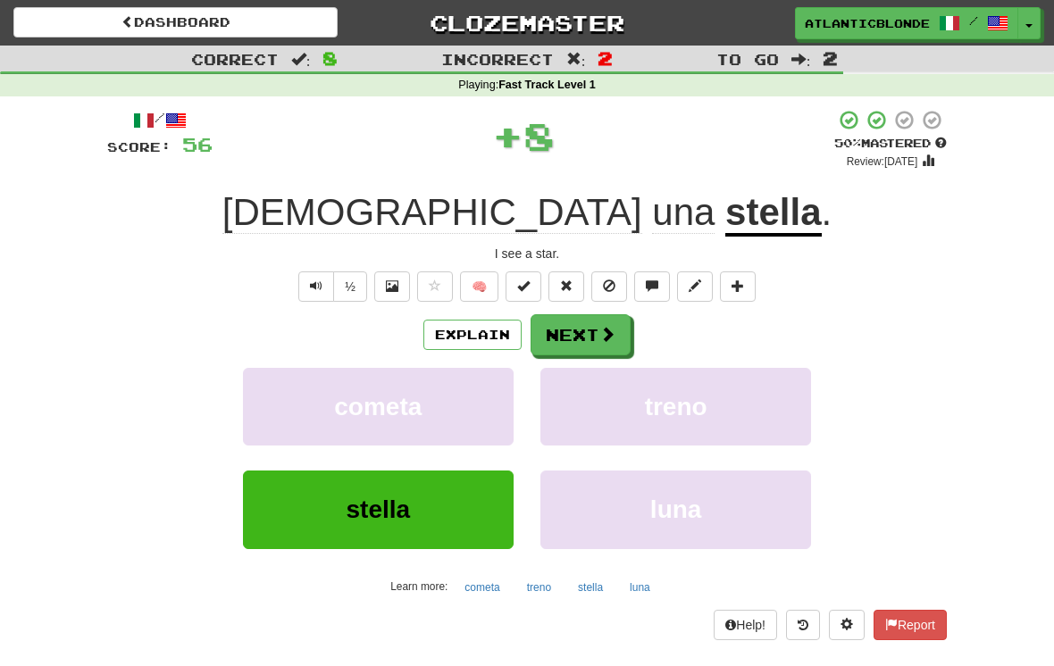
click at [579, 331] on button "Next" at bounding box center [580, 334] width 100 height 41
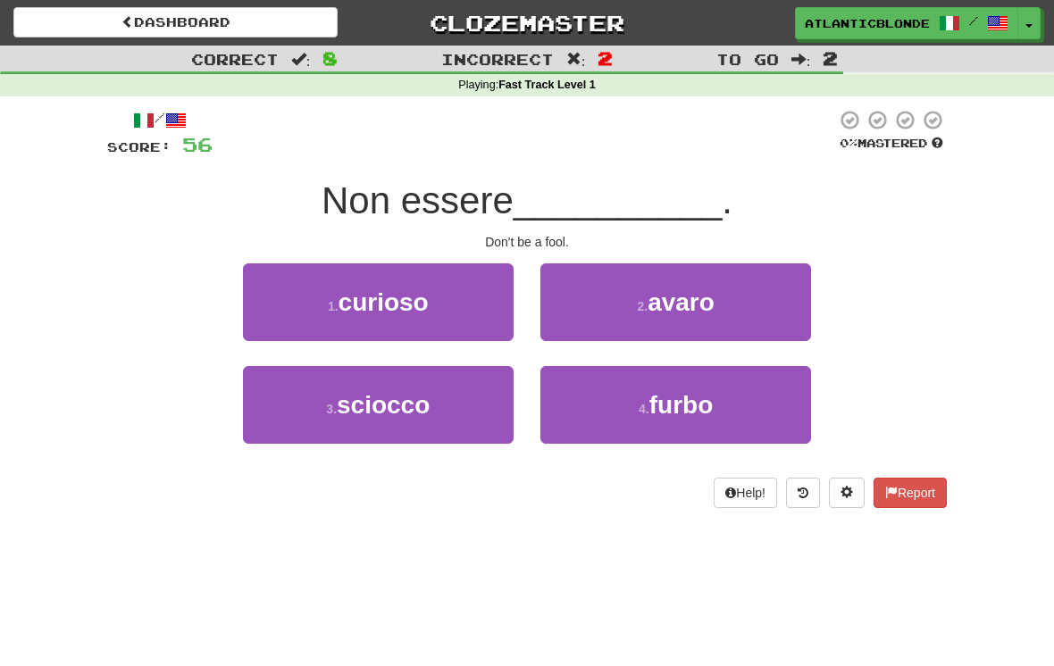
click at [364, 420] on button "3 . sciocco" at bounding box center [378, 405] width 271 height 78
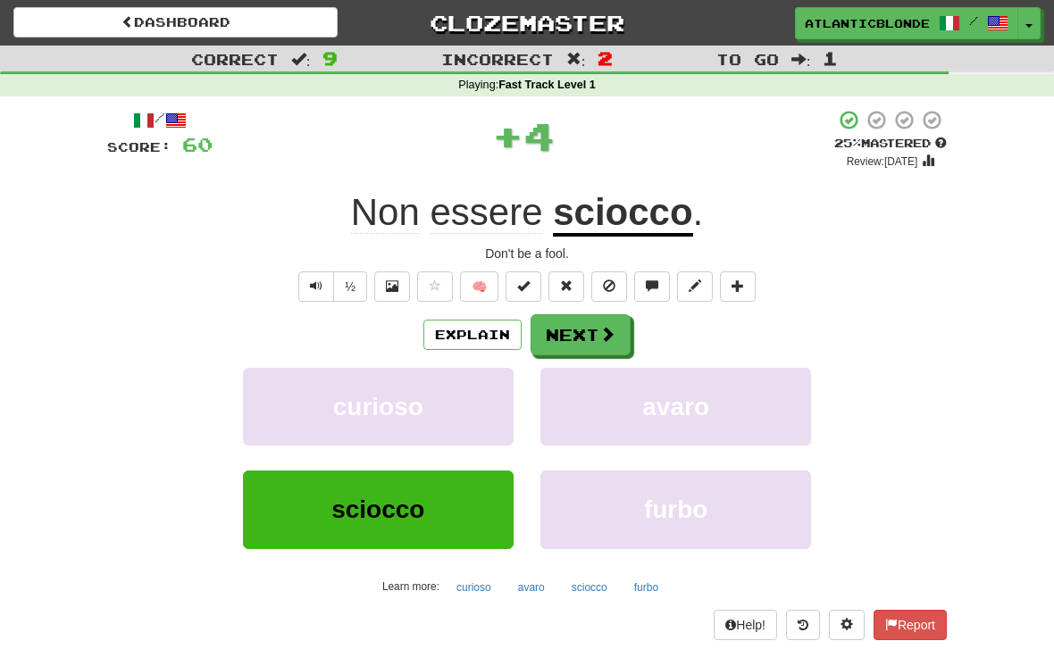
click at [576, 324] on button "Next" at bounding box center [580, 334] width 100 height 41
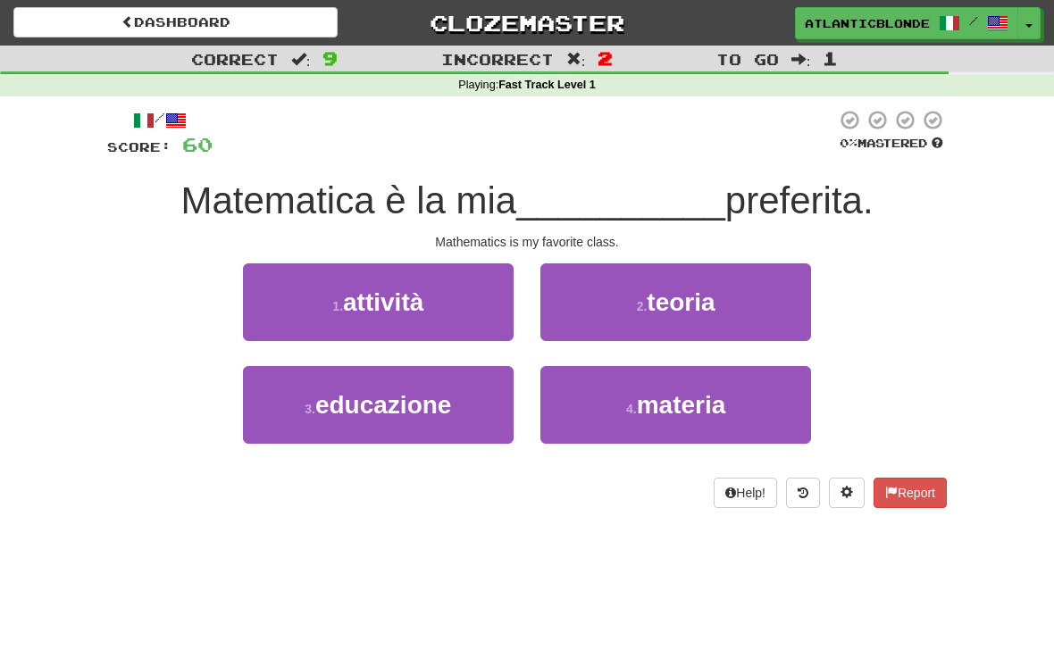
click at [654, 413] on span "materia" at bounding box center [681, 405] width 89 height 28
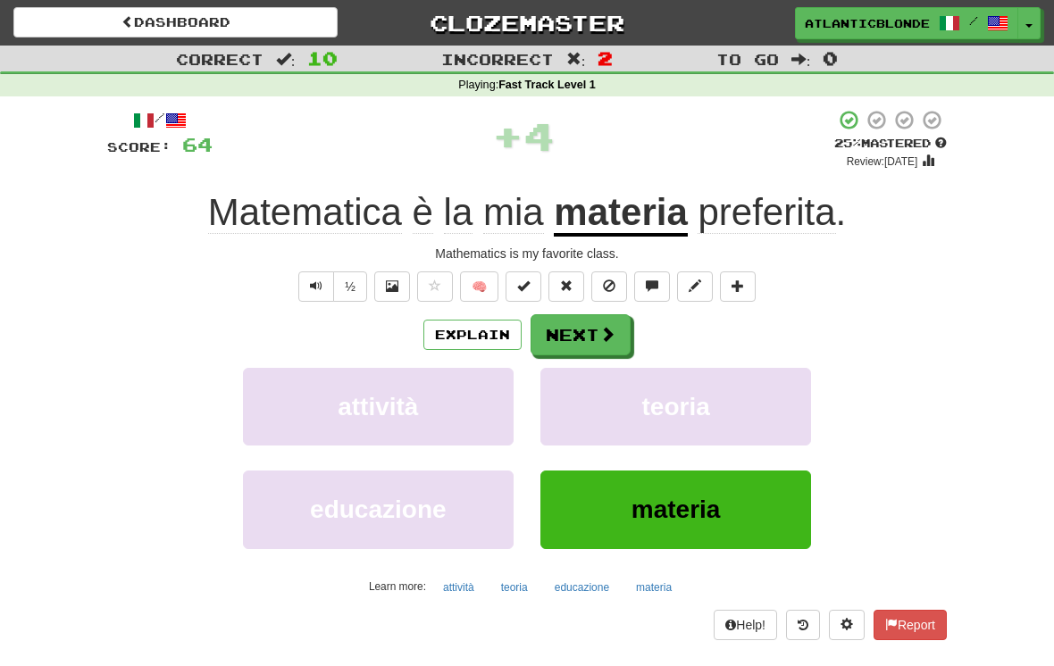
click at [580, 340] on button "Next" at bounding box center [580, 334] width 100 height 41
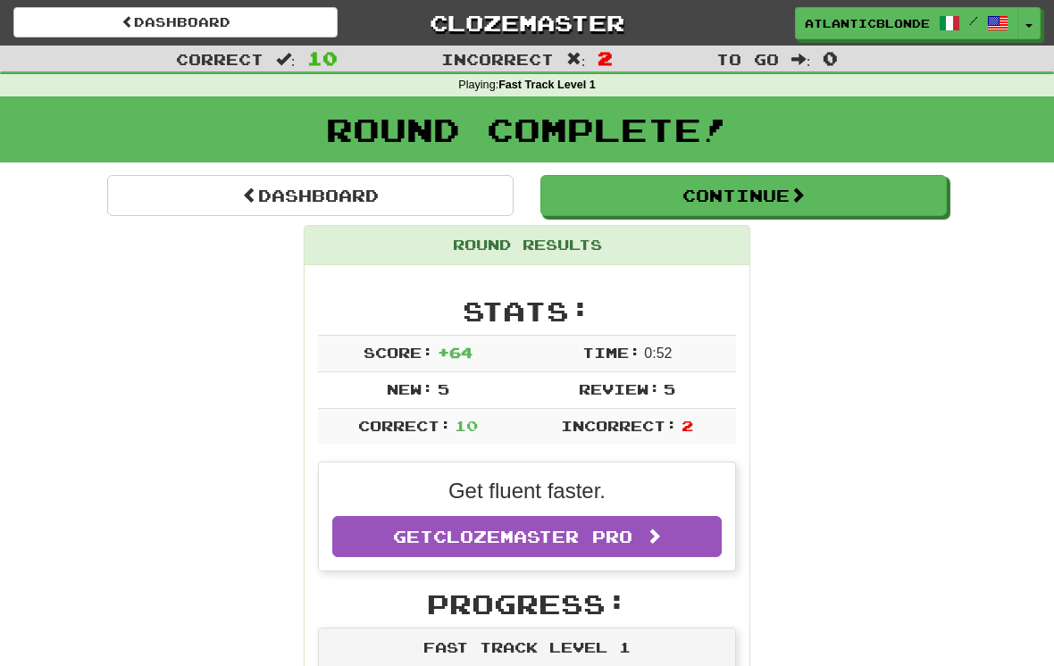
click at [653, 195] on button "Continue" at bounding box center [743, 195] width 406 height 41
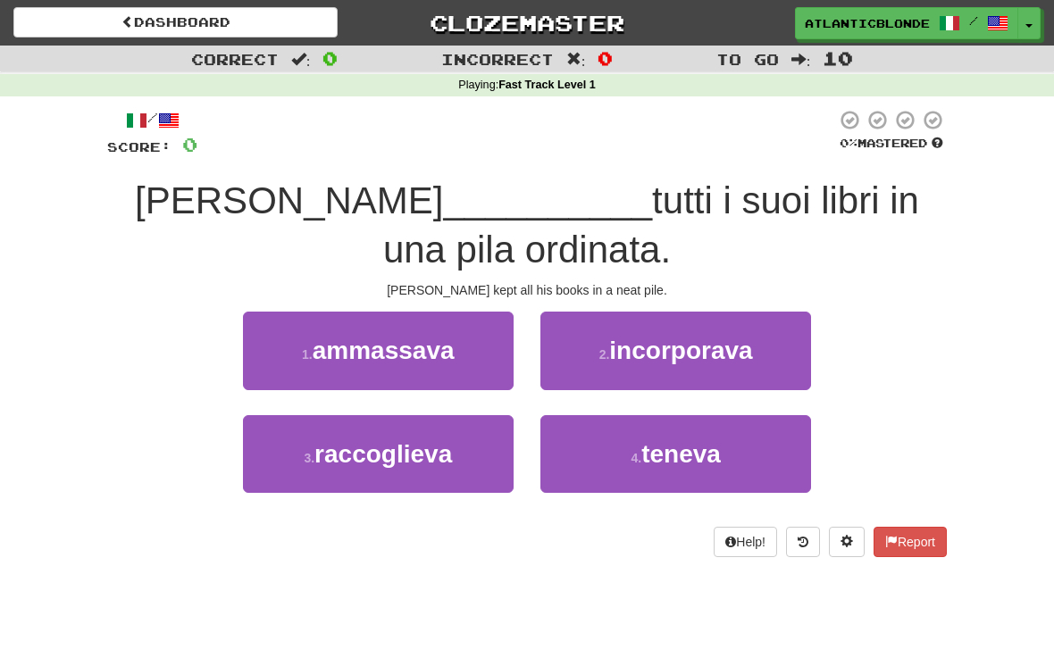
click at [639, 451] on small "4 ." at bounding box center [635, 458] width 11 height 14
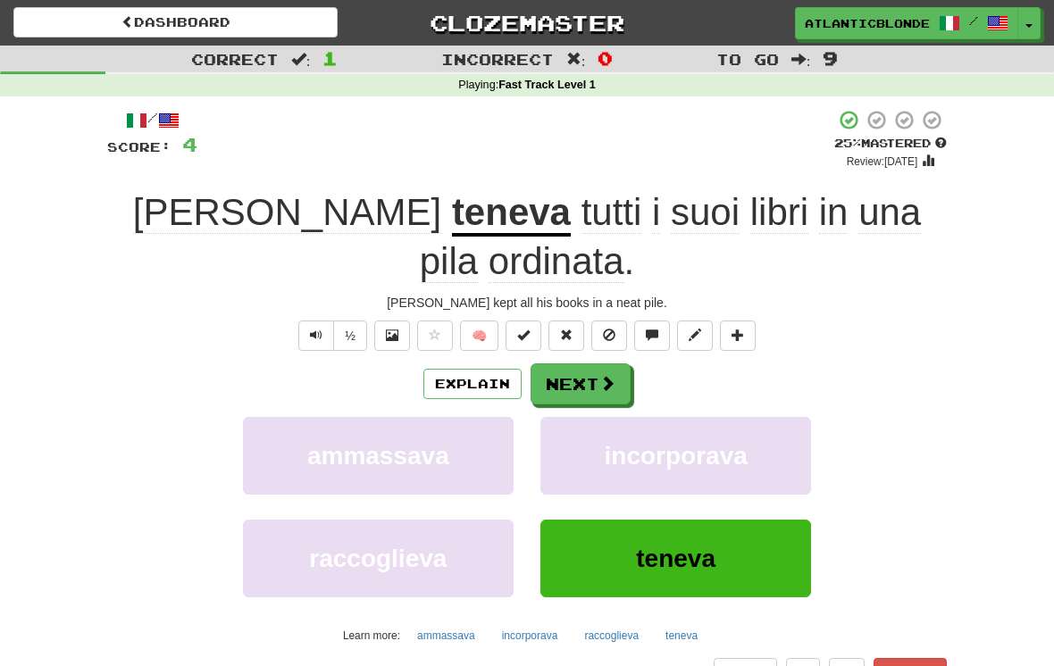
click at [574, 363] on button "Next" at bounding box center [580, 383] width 100 height 41
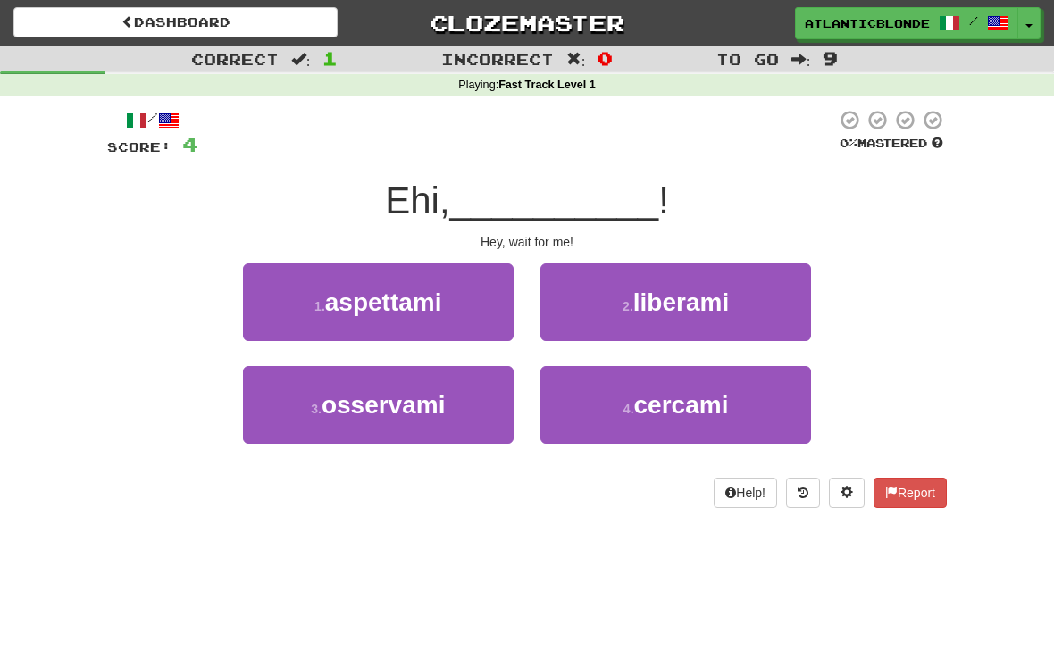
click at [362, 303] on span "aspettami" at bounding box center [383, 302] width 117 height 28
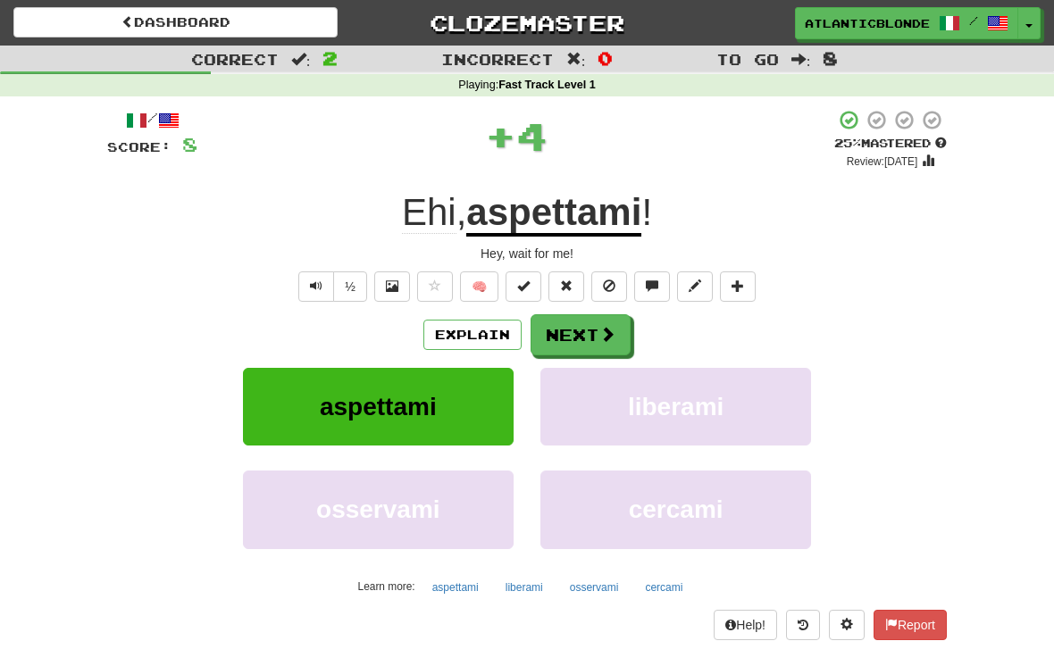
click at [569, 319] on button "Next" at bounding box center [580, 334] width 100 height 41
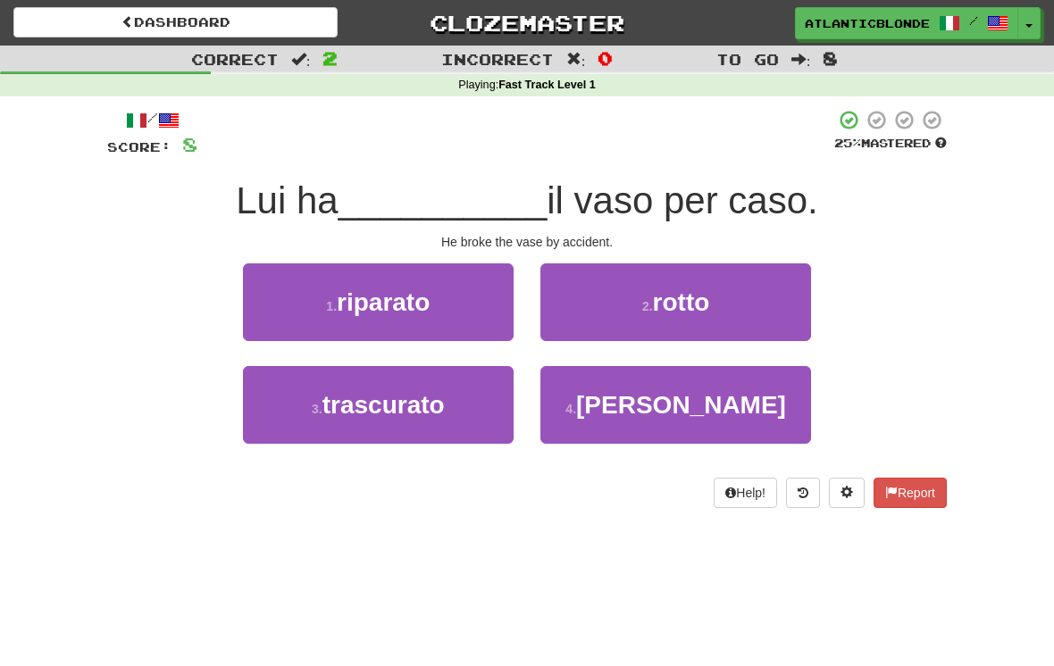
click at [647, 291] on button "2 . rotto" at bounding box center [675, 302] width 271 height 78
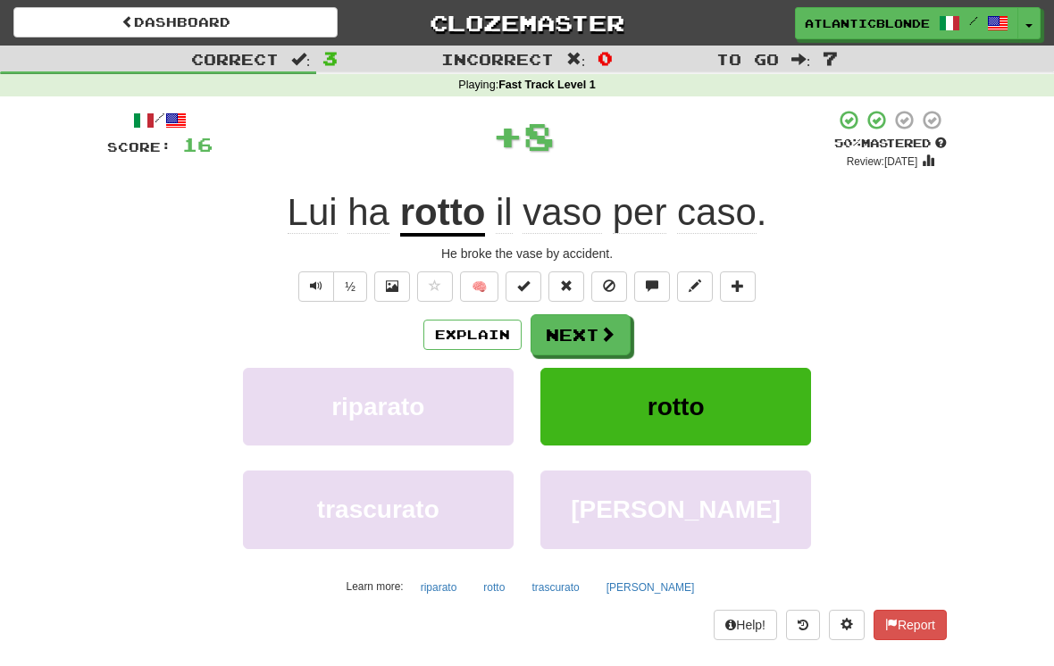
click at [575, 329] on button "Next" at bounding box center [580, 334] width 100 height 41
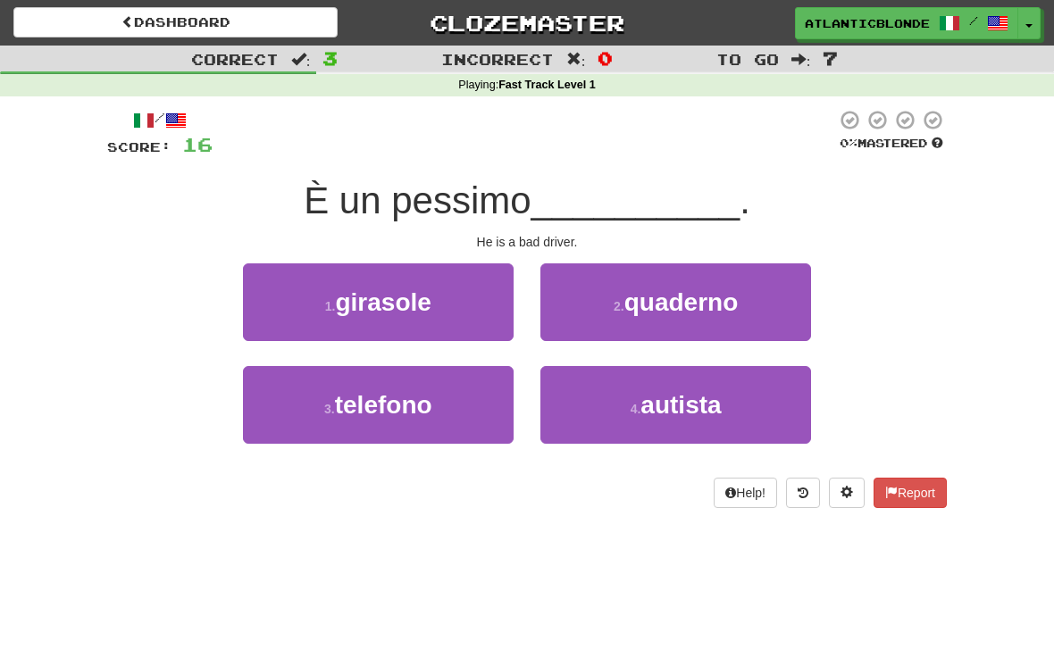
click at [644, 401] on span "autista" at bounding box center [680, 405] width 80 height 28
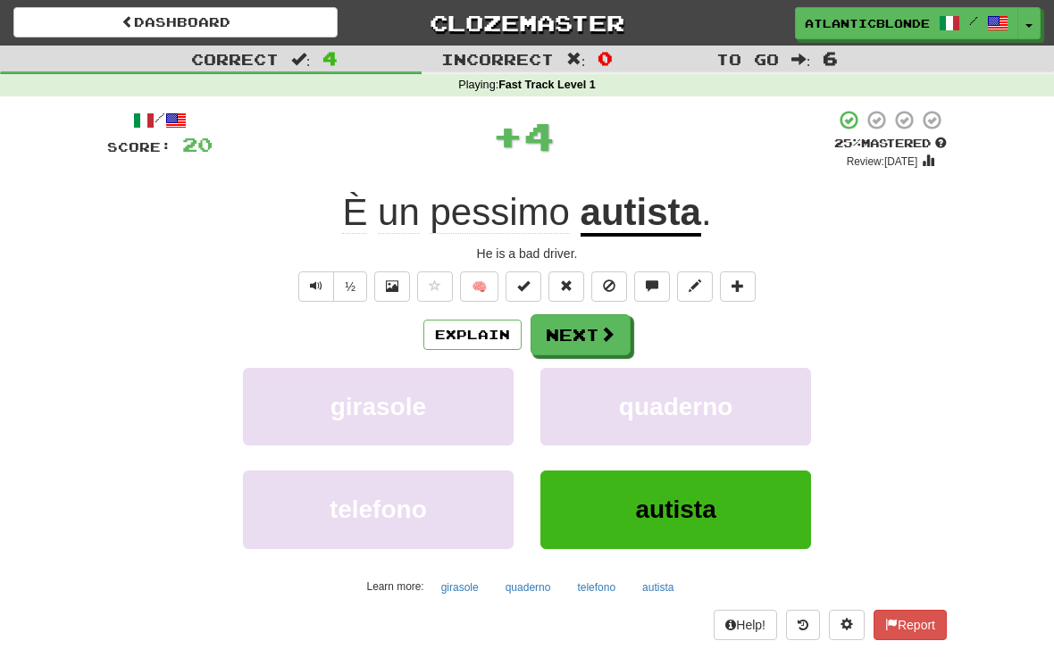
click at [585, 333] on button "Next" at bounding box center [580, 334] width 100 height 41
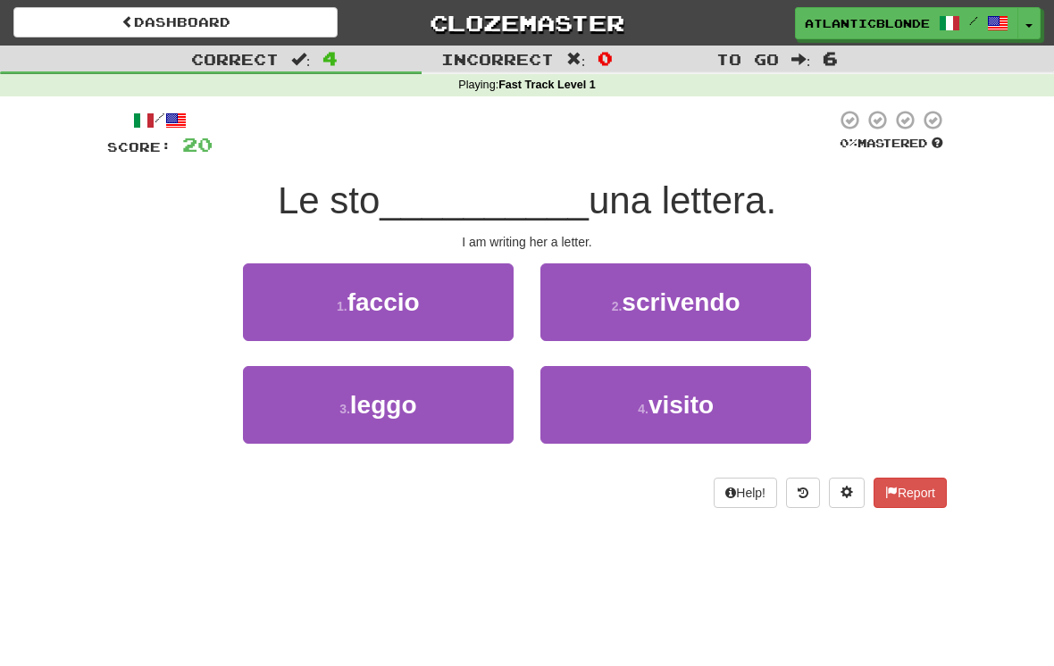
click at [650, 303] on span "scrivendo" at bounding box center [680, 302] width 118 height 28
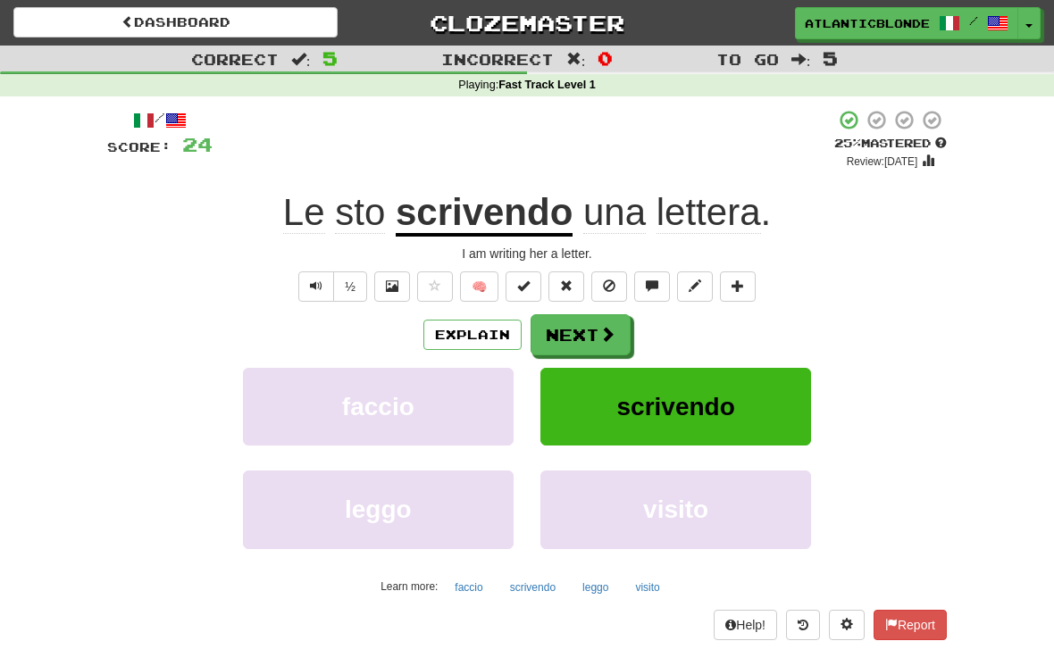
click at [575, 330] on button "Next" at bounding box center [580, 334] width 100 height 41
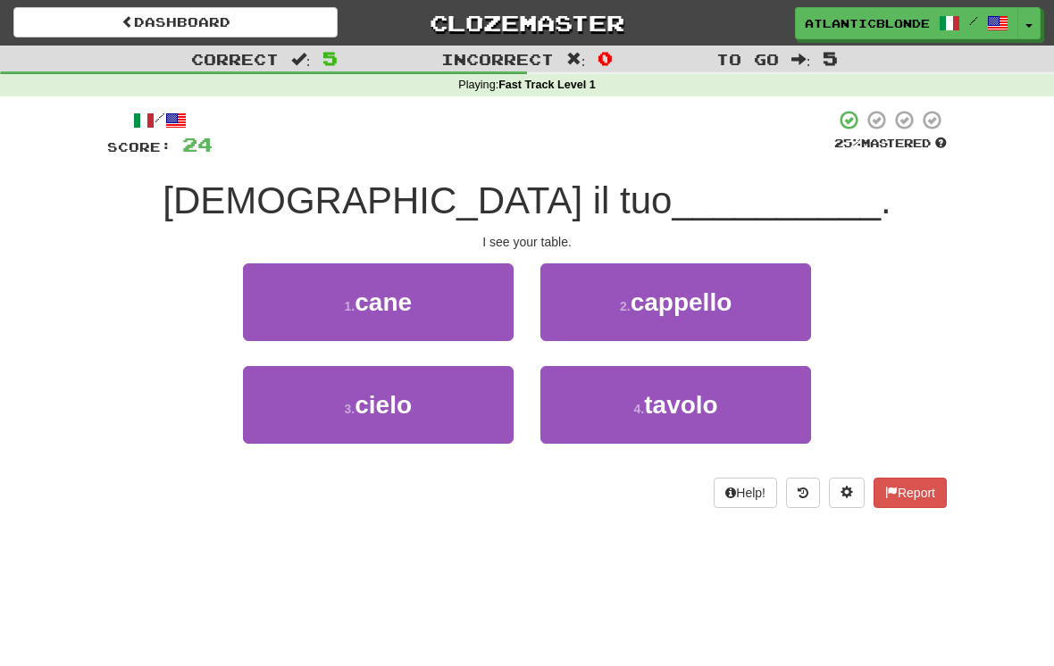
click at [630, 403] on button "4 . tavolo" at bounding box center [675, 405] width 271 height 78
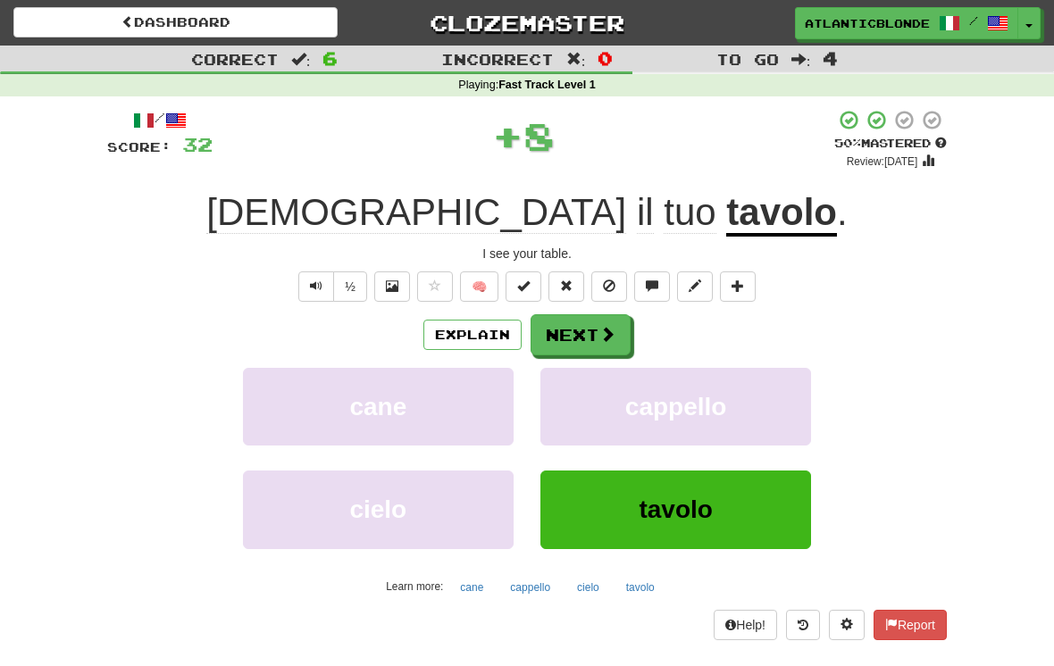
click at [580, 330] on button "Next" at bounding box center [580, 334] width 100 height 41
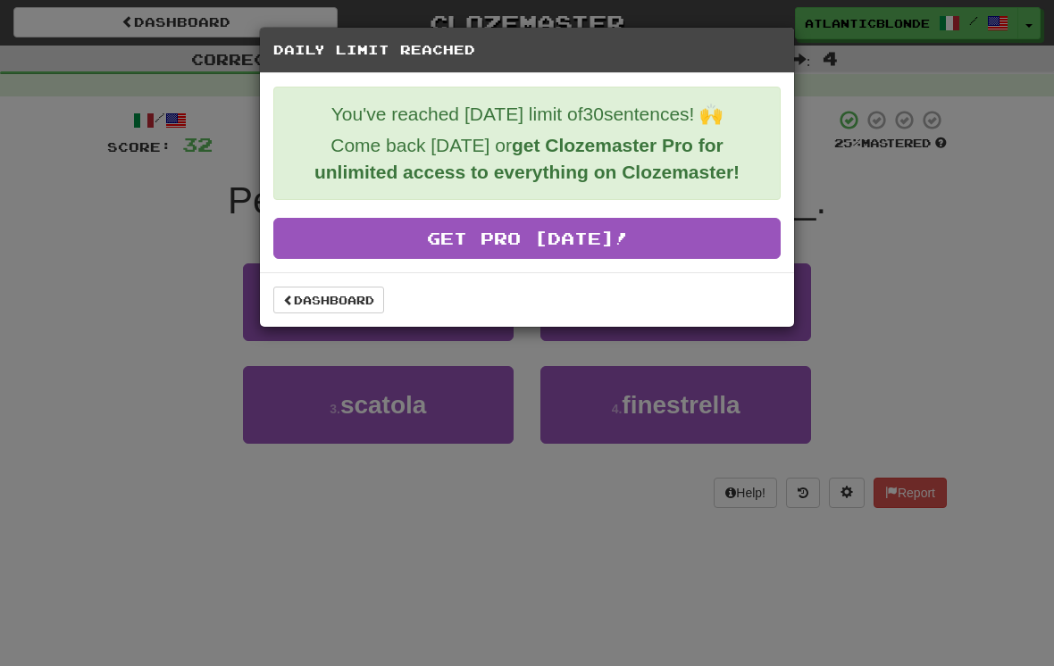
click at [333, 308] on link "Dashboard" at bounding box center [328, 300] width 111 height 27
